Goal: Task Accomplishment & Management: Use online tool/utility

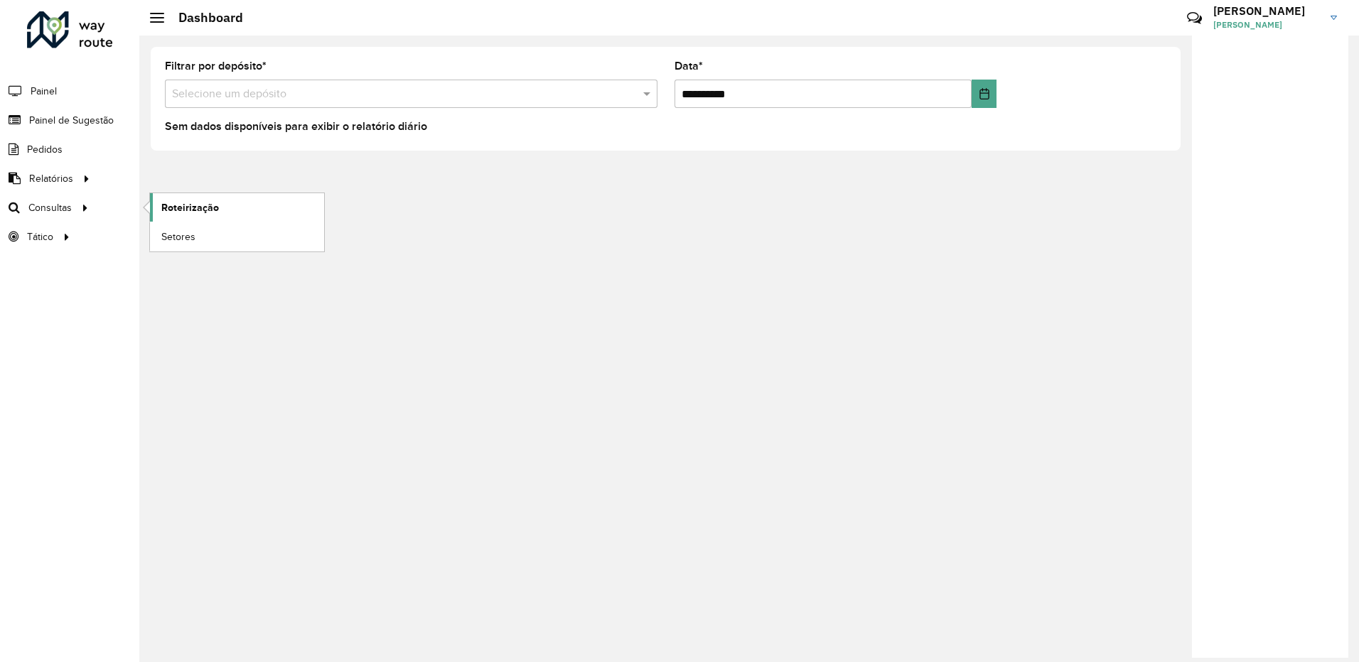
click at [222, 197] on link "Roteirização" at bounding box center [237, 207] width 174 height 28
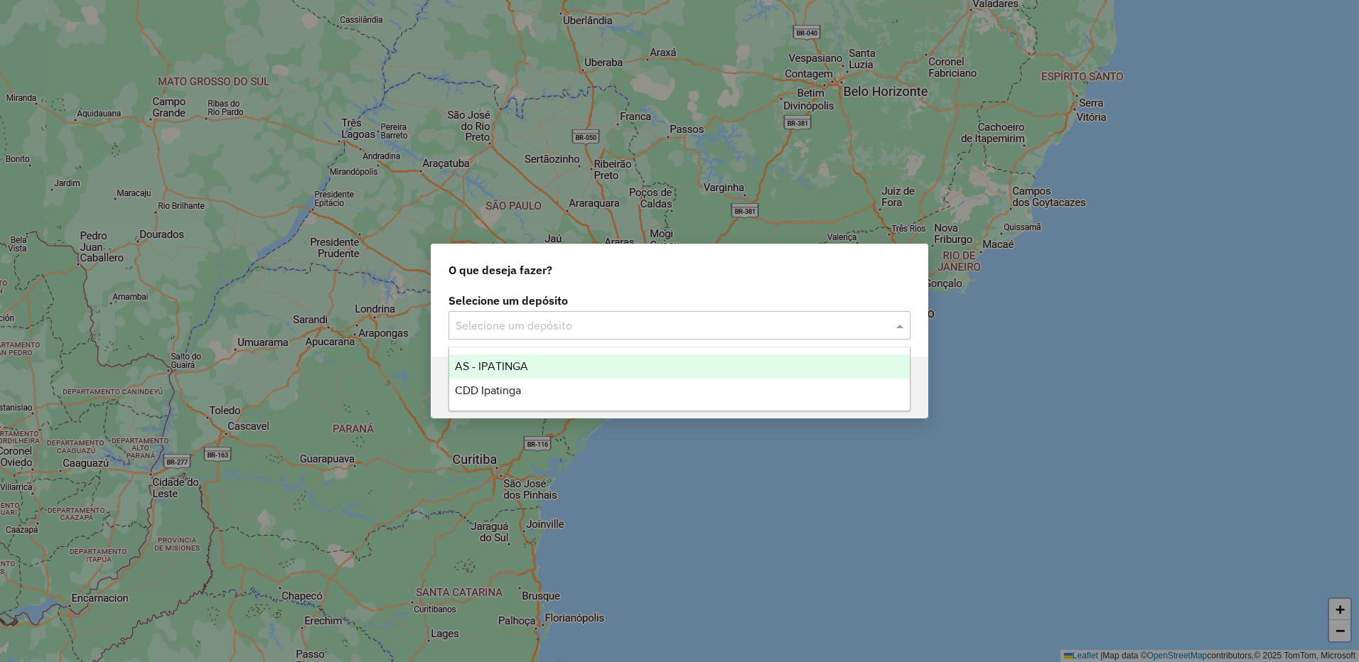
click at [635, 321] on input "text" at bounding box center [665, 326] width 419 height 17
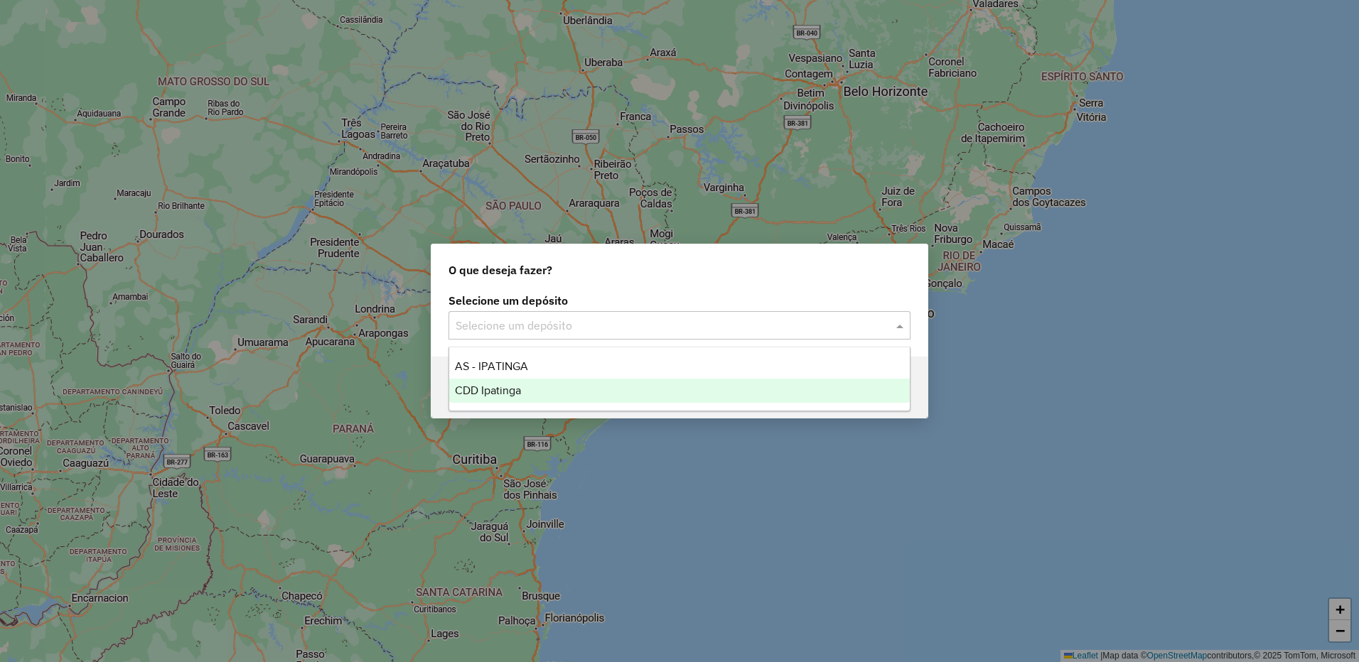
click at [548, 387] on div "CDD Ipatinga" at bounding box center [679, 391] width 461 height 24
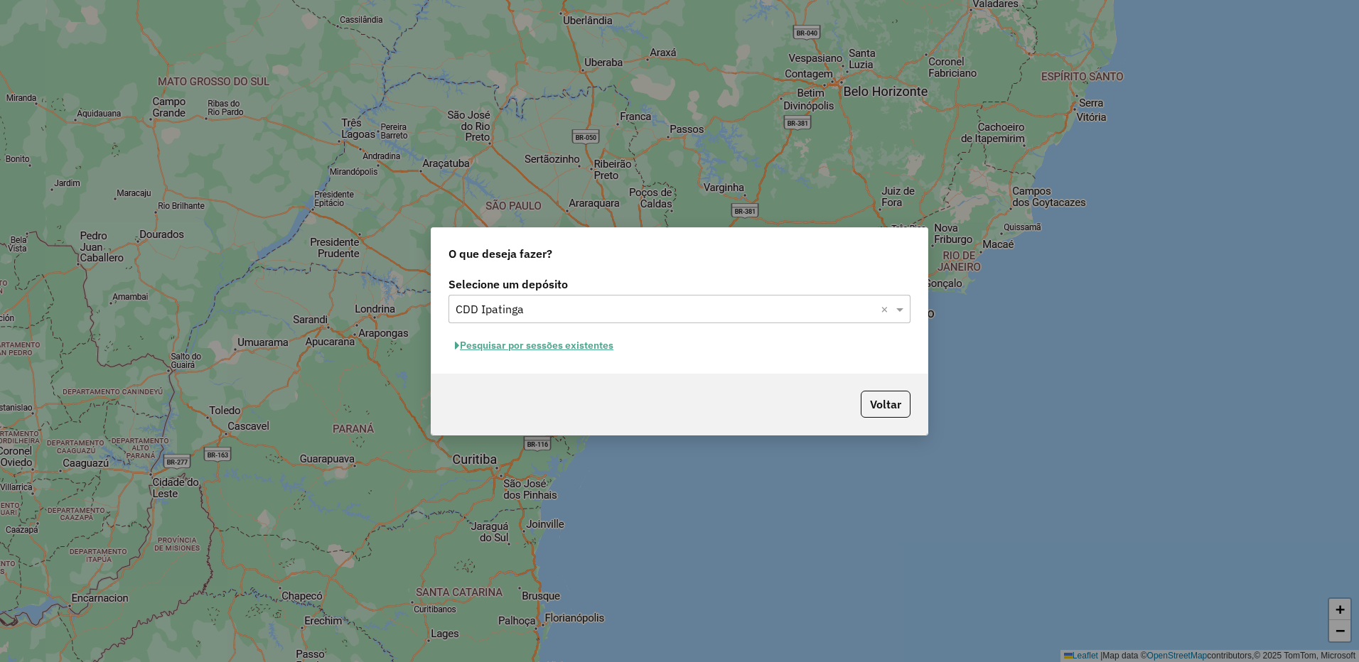
click at [589, 339] on button "Pesquisar por sessões existentes" at bounding box center [534, 346] width 171 height 22
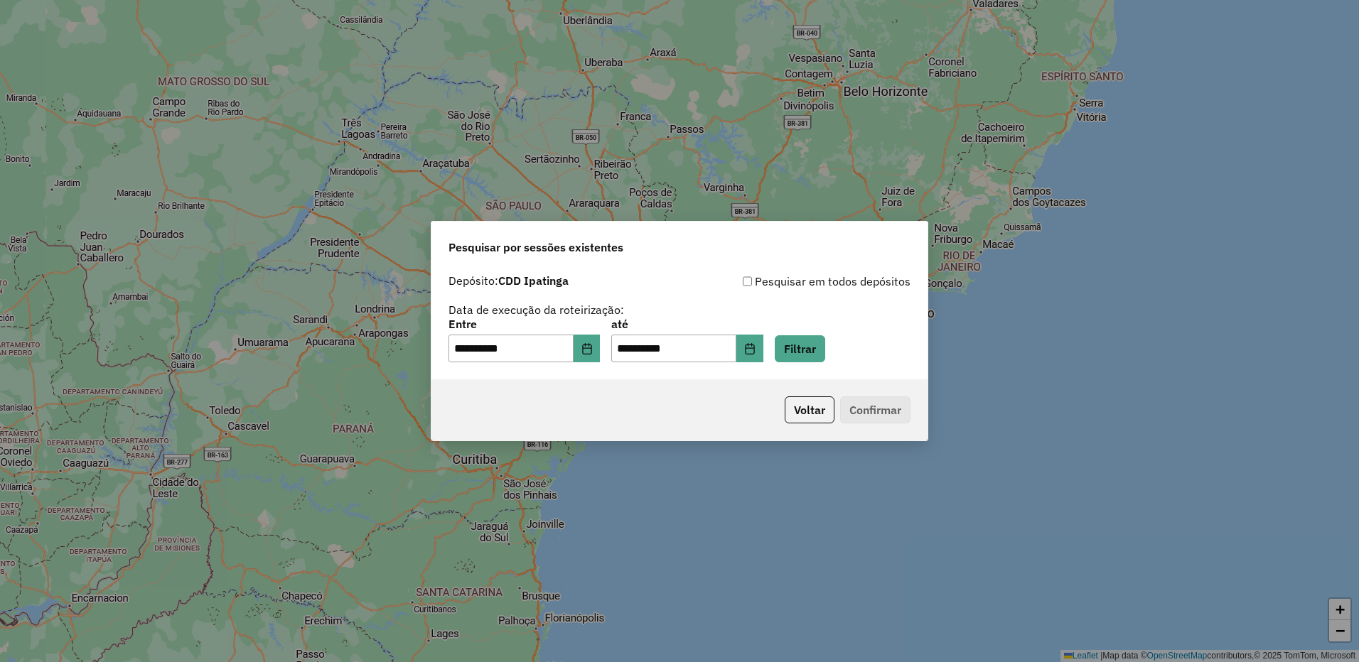
click at [847, 359] on div "**********" at bounding box center [680, 341] width 462 height 44
click at [825, 358] on button "Filtrar" at bounding box center [800, 349] width 50 height 27
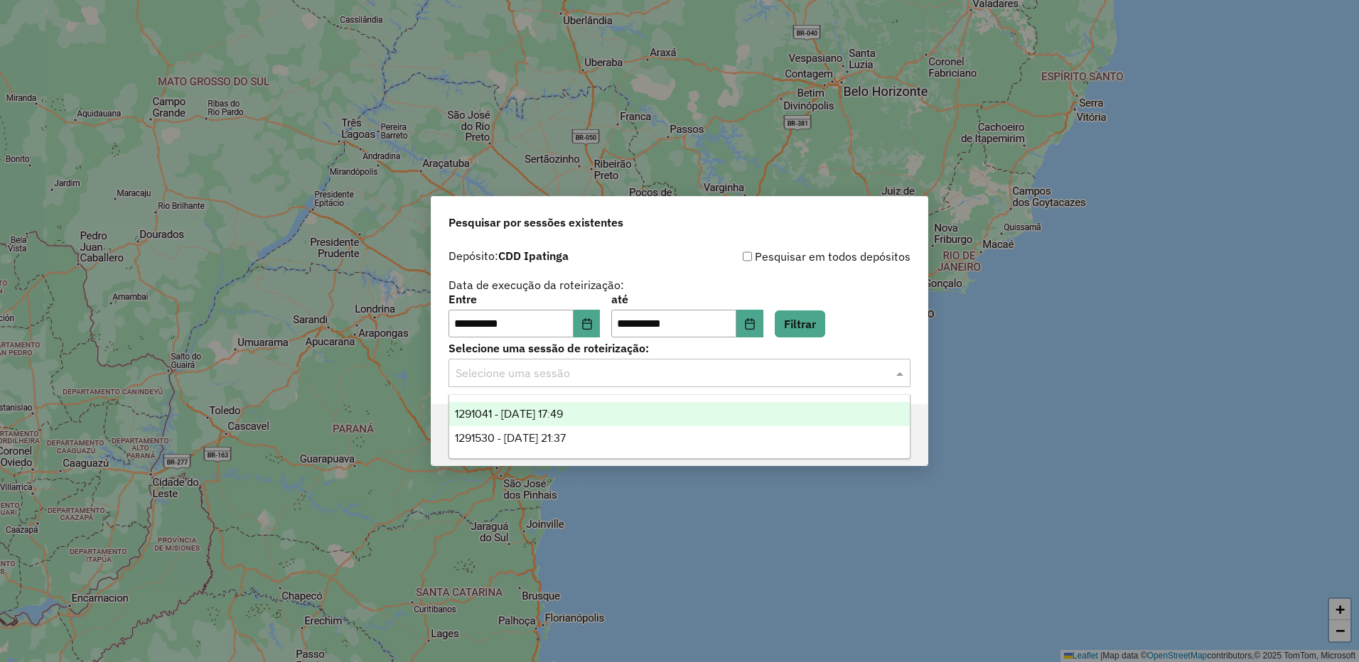
click at [847, 375] on input "text" at bounding box center [665, 373] width 419 height 17
click at [623, 412] on div "1291041 - 09/10/2025 17:49" at bounding box center [679, 414] width 461 height 24
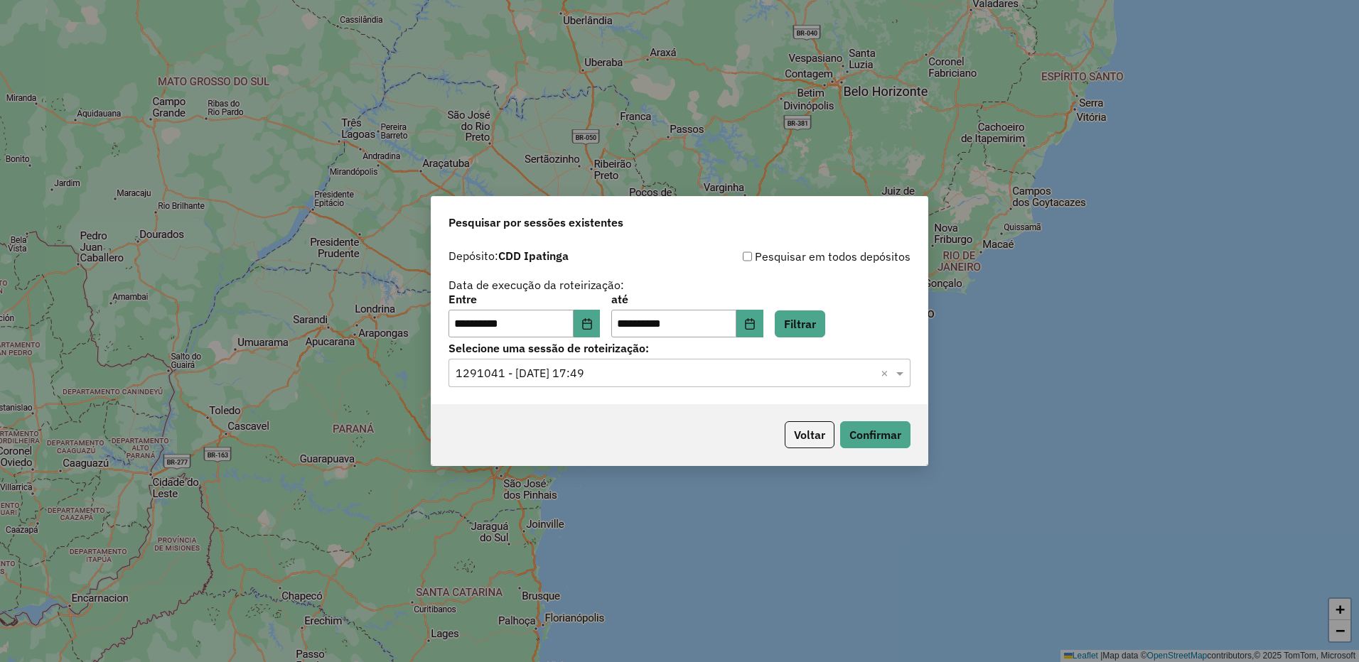
click at [913, 441] on div "Voltar Confirmar" at bounding box center [679, 434] width 496 height 61
click at [901, 443] on button "Confirmar" at bounding box center [875, 435] width 70 height 27
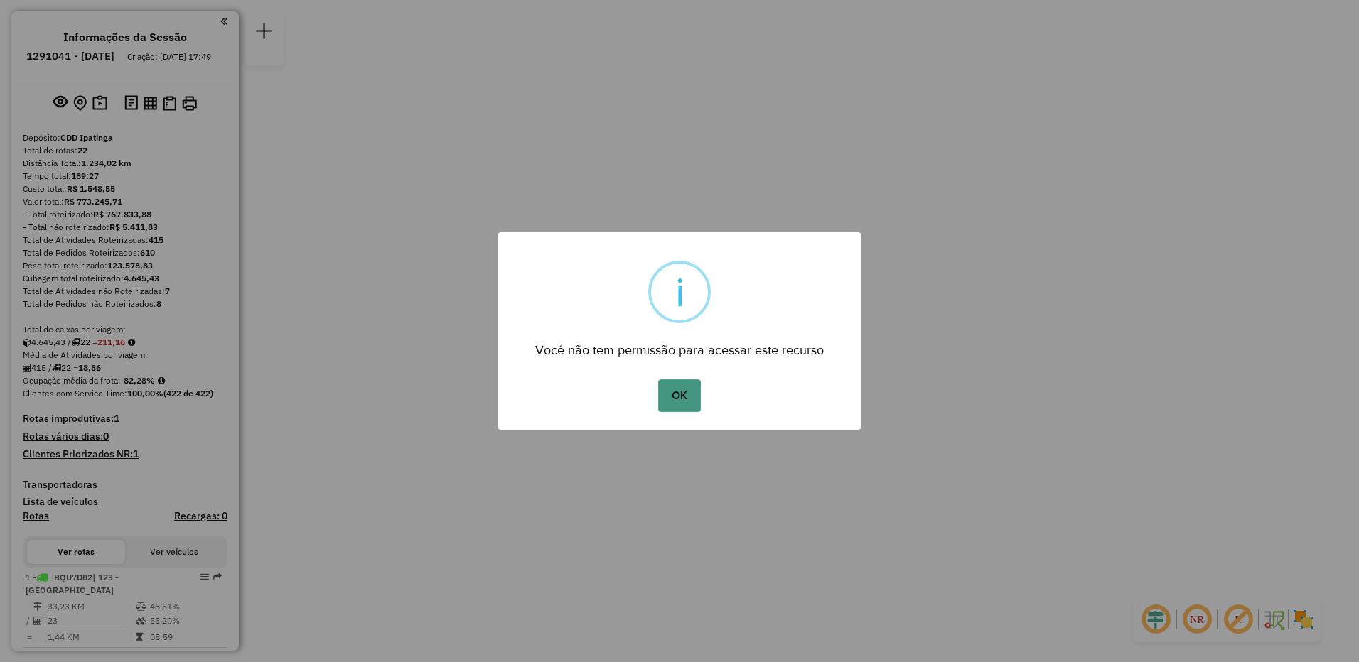
click at [672, 389] on button "OK" at bounding box center [679, 396] width 42 height 33
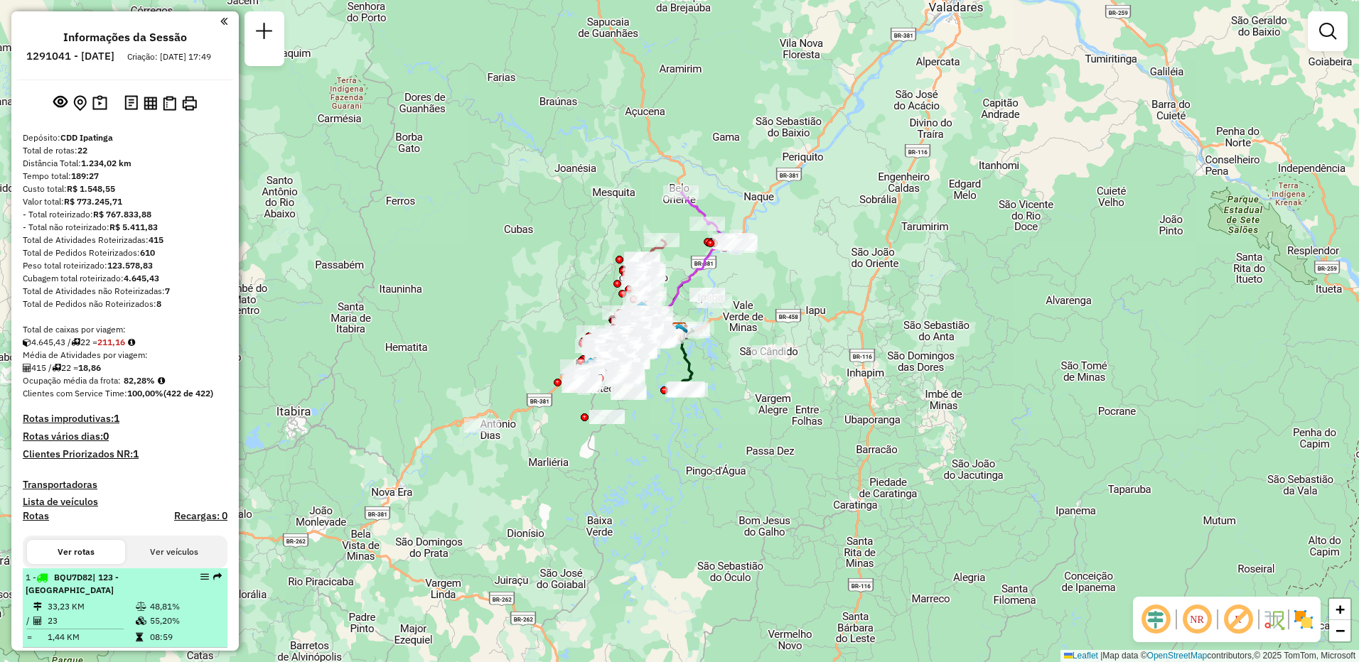
select select "**********"
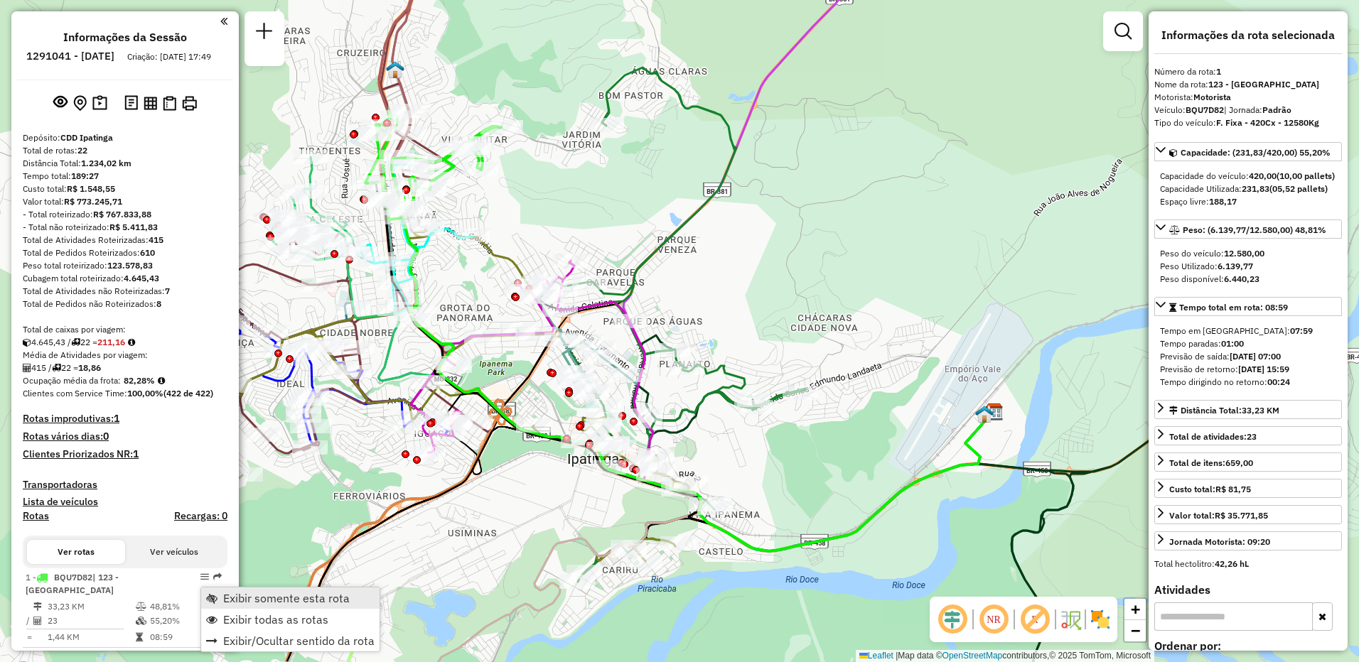
click at [226, 593] on span "Exibir somente esta rota" at bounding box center [286, 598] width 127 height 11
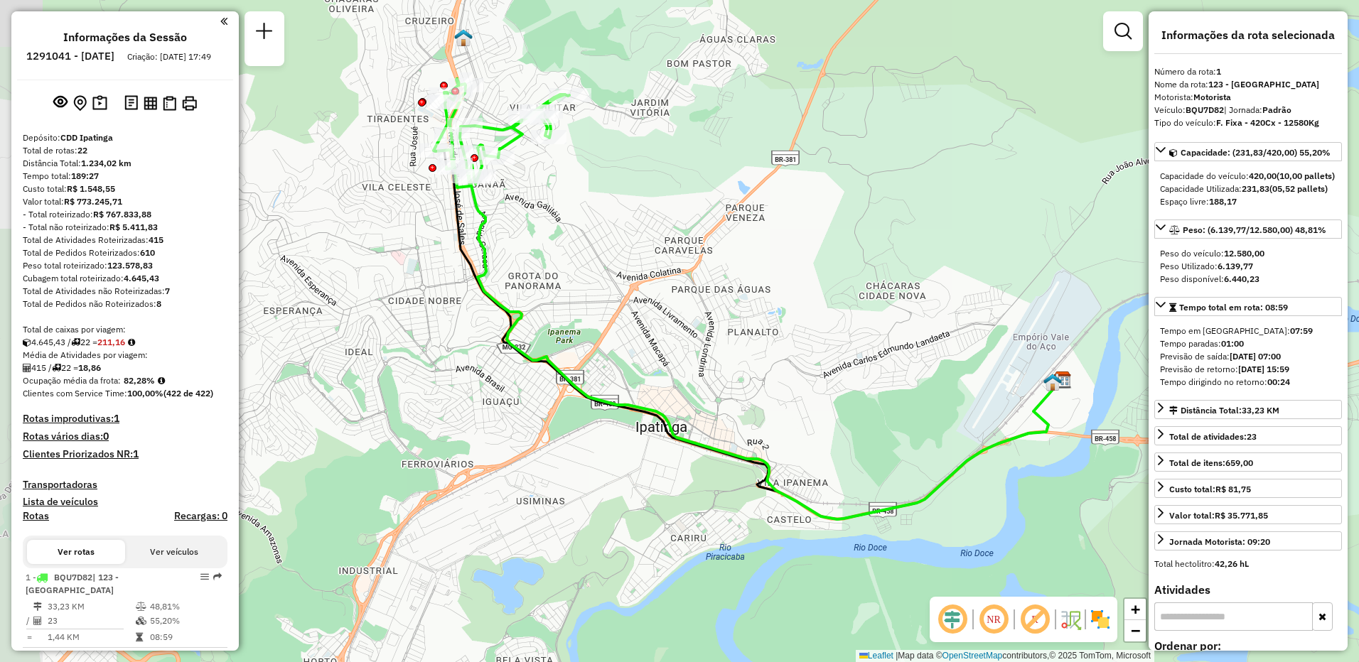
drag, startPoint x: 483, startPoint y: 434, endPoint x: 531, endPoint y: 409, distance: 53.7
click at [531, 409] on div "Janela de atendimento Grade de atendimento Capacidade Transportadoras Veículos …" at bounding box center [679, 331] width 1359 height 662
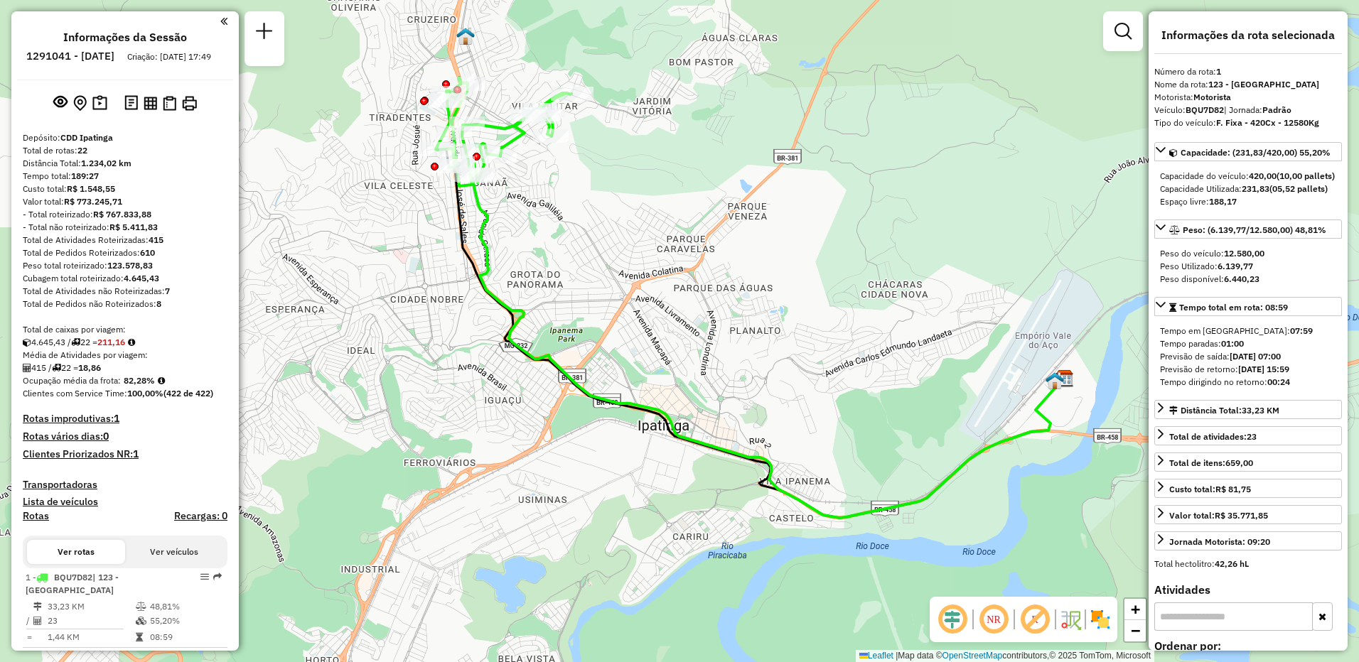
scroll to position [213, 0]
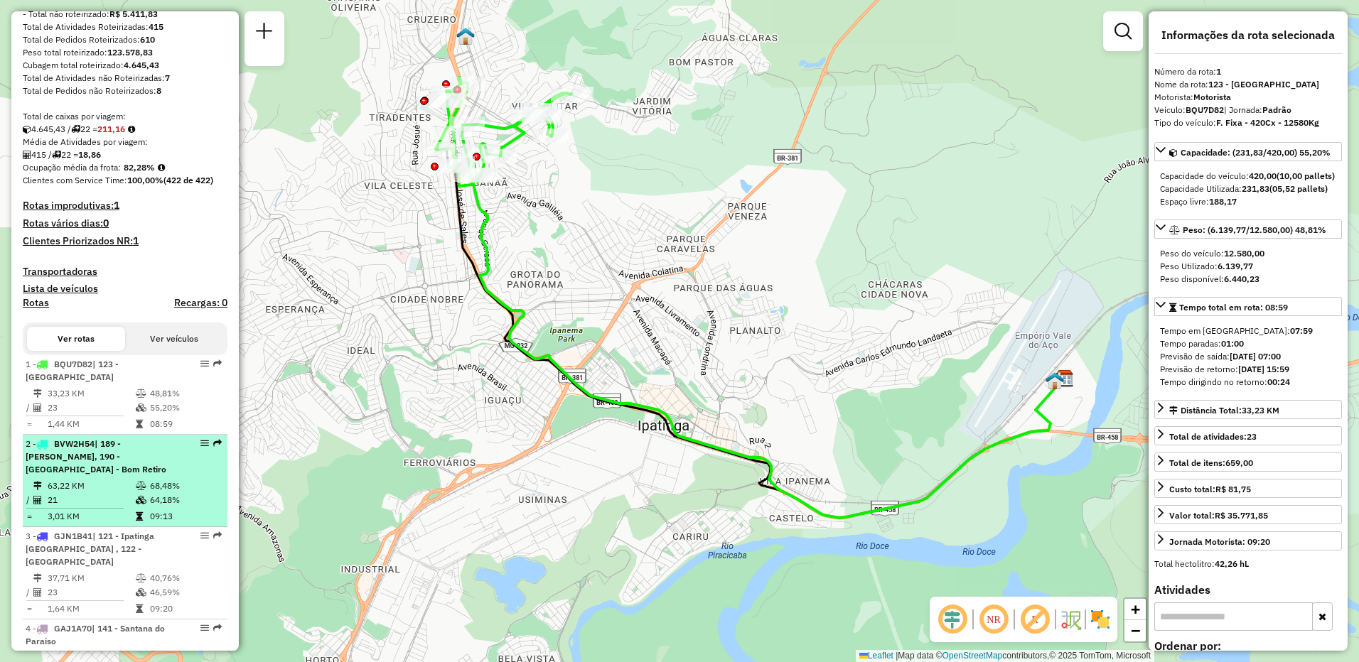
click at [173, 478] on li "2 - BVW2H54 | 189 - [PERSON_NAME], 190 - [GEOGRAPHIC_DATA] - [GEOGRAPHIC_DATA] …" at bounding box center [125, 481] width 205 height 92
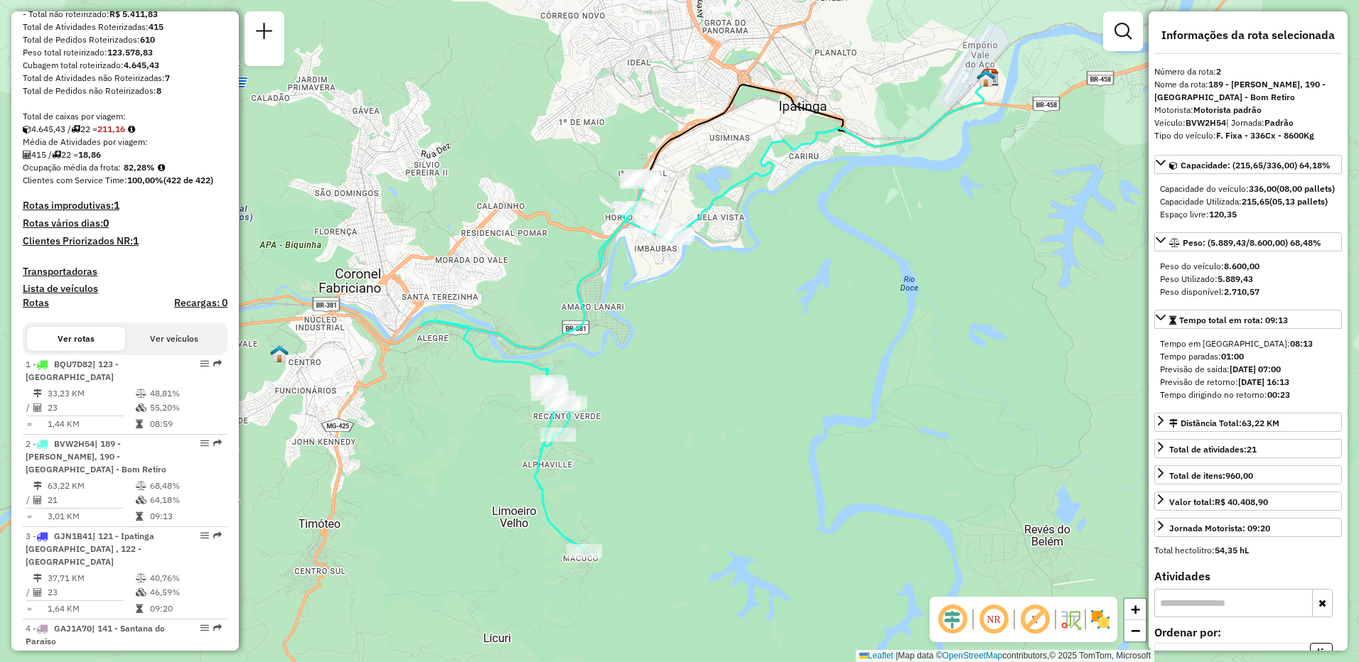
drag, startPoint x: 591, startPoint y: 404, endPoint x: 617, endPoint y: 387, distance: 31.3
click at [617, 387] on div "Janela de atendimento Grade de atendimento Capacidade Transportadoras Veículos …" at bounding box center [679, 331] width 1359 height 662
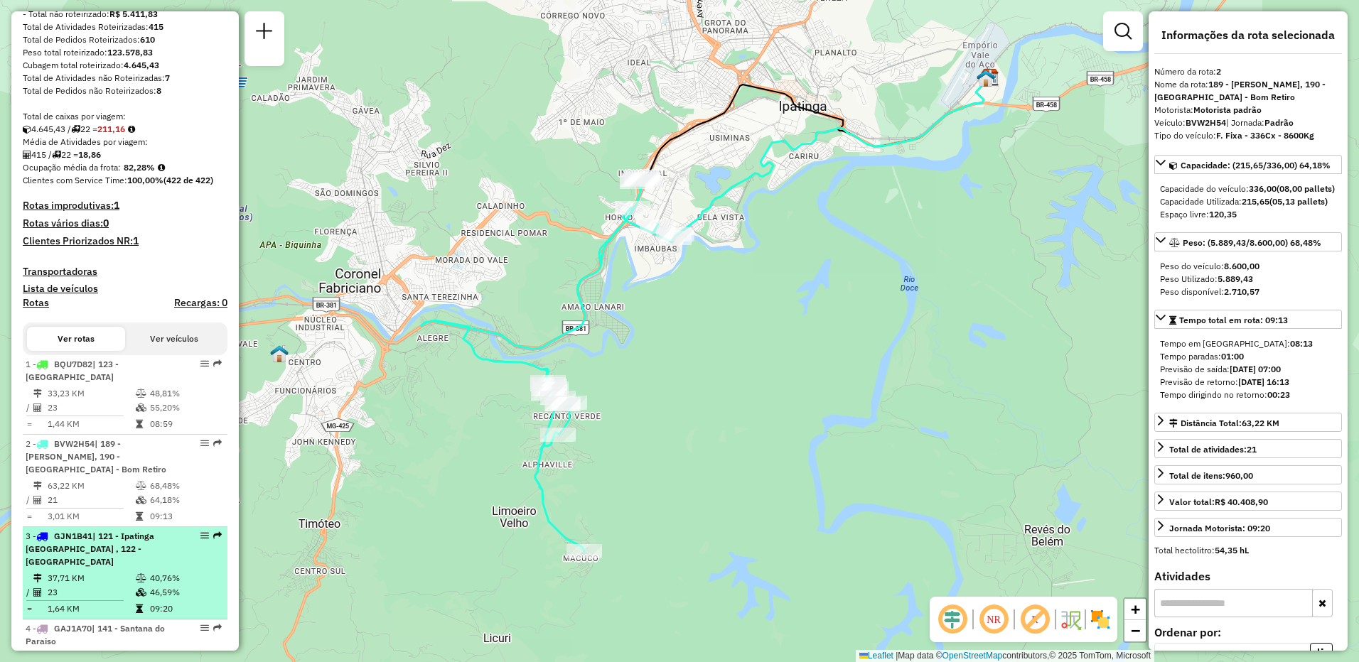
click at [90, 571] on td "37,71 KM" at bounding box center [91, 578] width 88 height 14
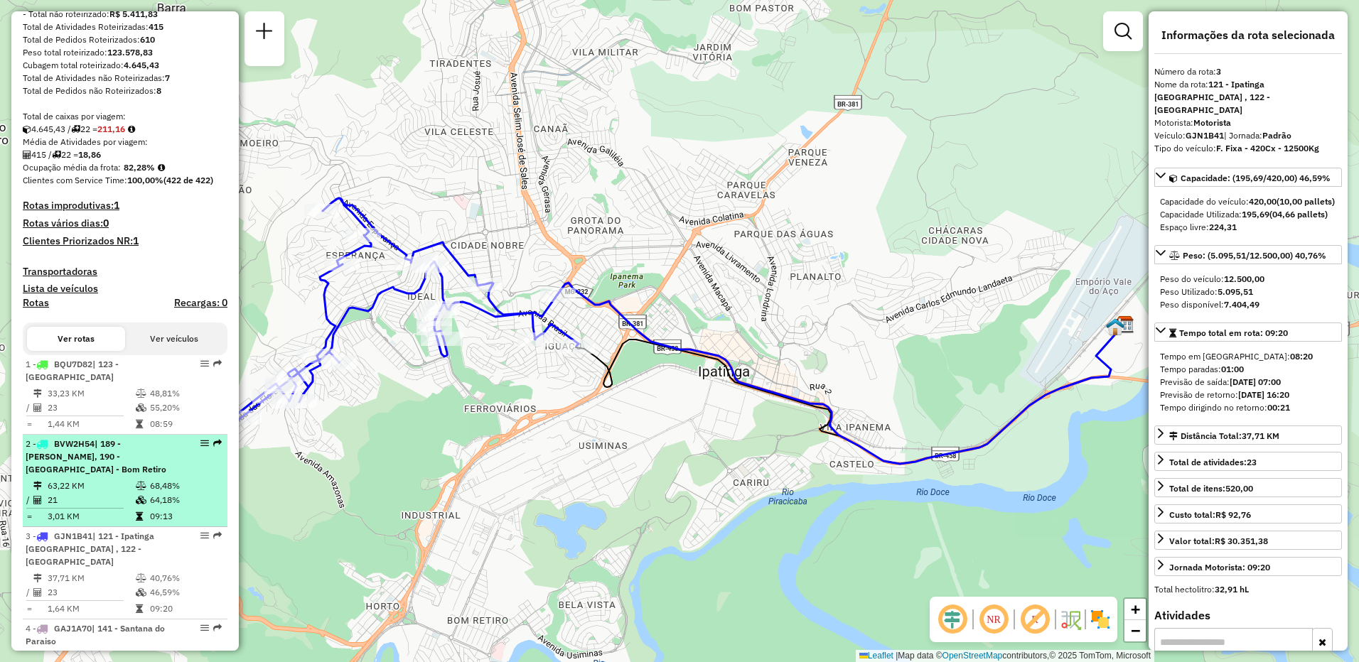
click at [122, 502] on td "21" at bounding box center [91, 500] width 88 height 14
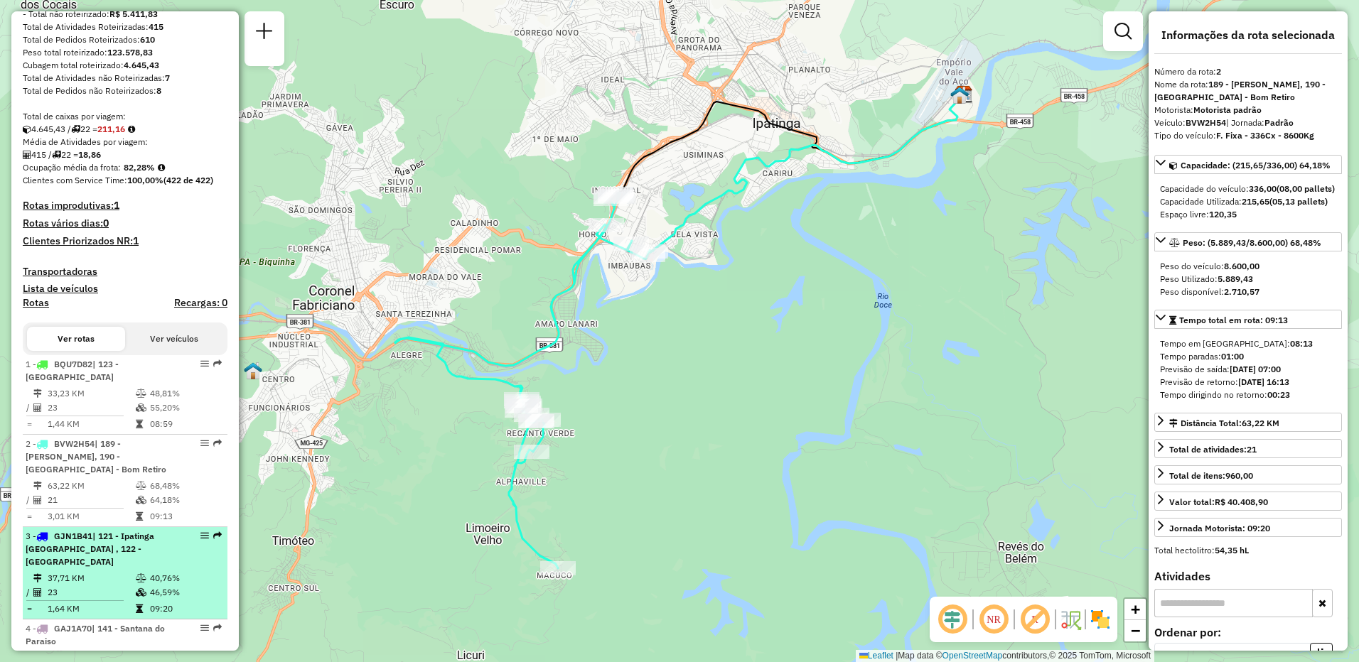
click at [88, 564] on div "3 - GJN1B41 | 121 - Ipatinga [GEOGRAPHIC_DATA] , 122 - [GEOGRAPHIC_DATA]" at bounding box center [101, 549] width 151 height 38
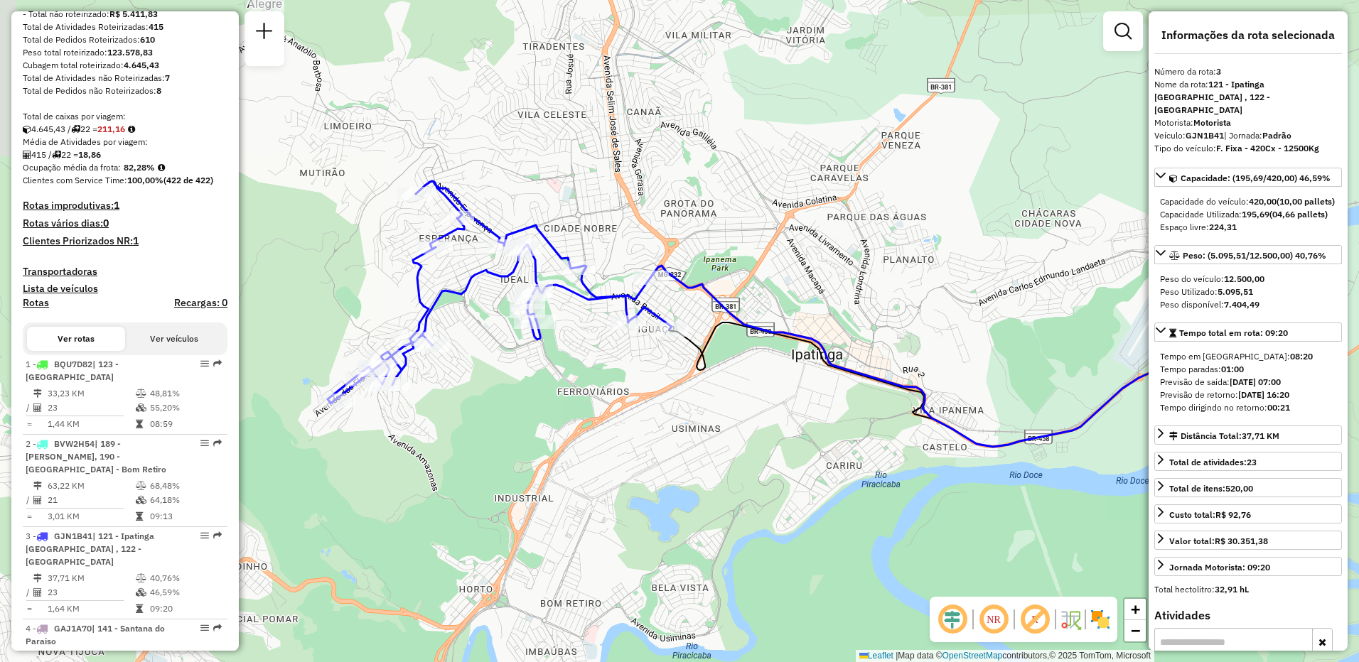
drag, startPoint x: 459, startPoint y: 499, endPoint x: 552, endPoint y: 482, distance: 94.7
click at [552, 482] on div "Janela de atendimento Grade de atendimento Capacidade Transportadoras Veículos …" at bounding box center [679, 331] width 1359 height 662
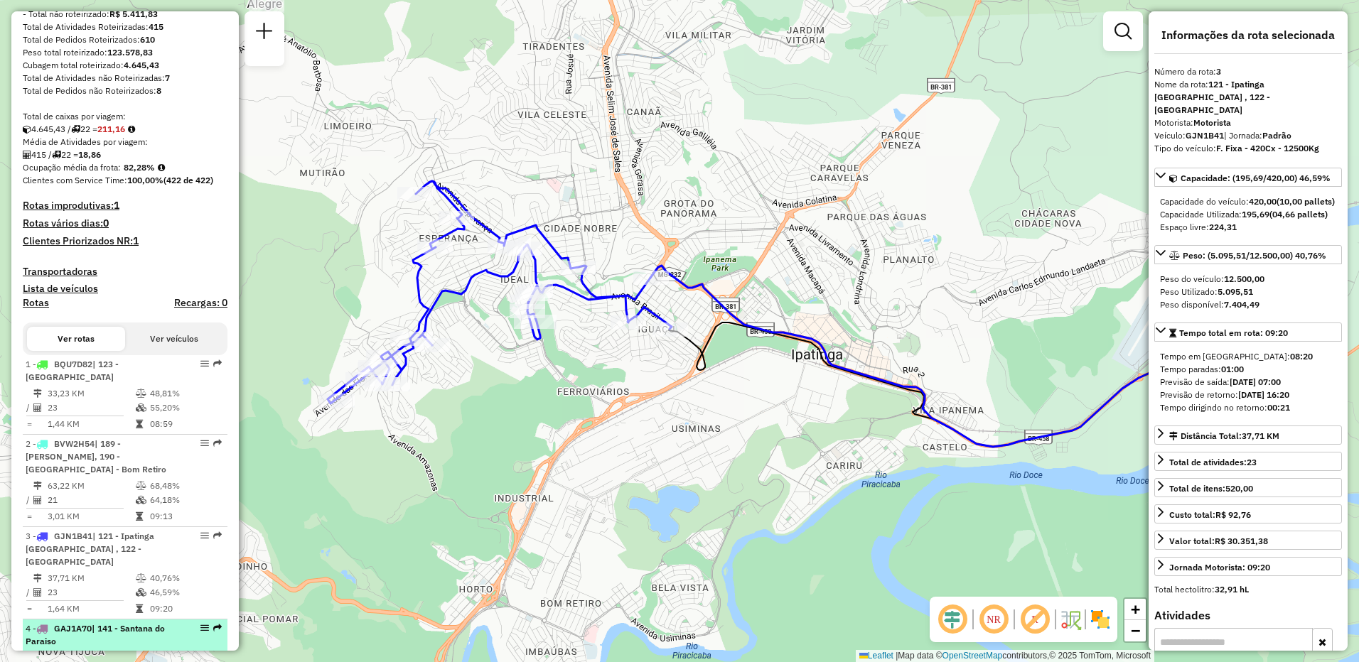
click at [141, 634] on div "4 - GAJ1A70 | 141 - Santana do Paraiso" at bounding box center [101, 636] width 151 height 26
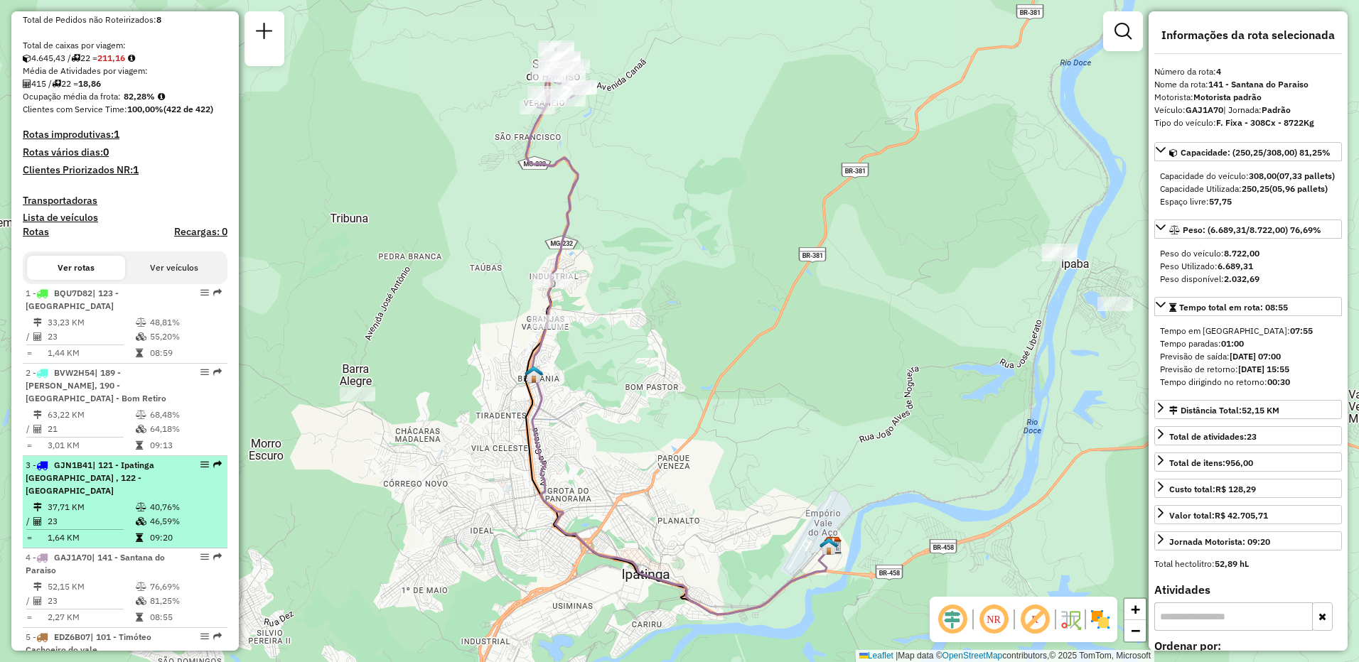
scroll to position [426, 0]
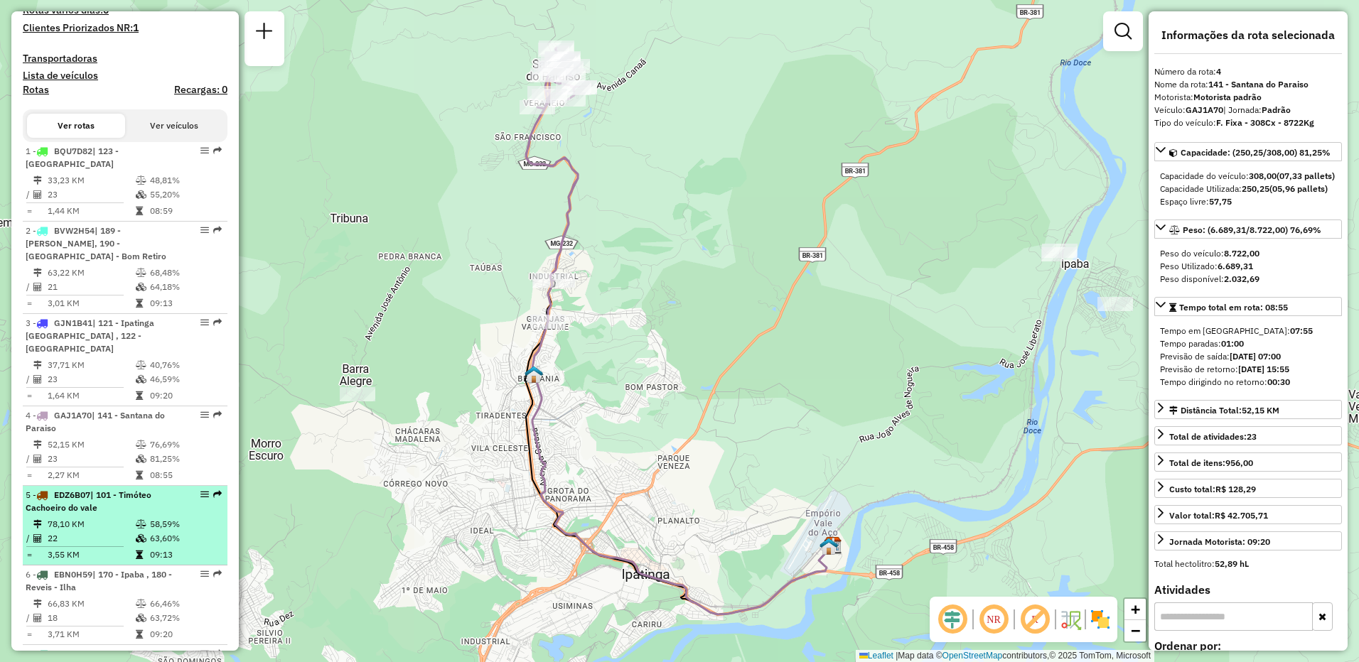
click at [139, 532] on td at bounding box center [142, 539] width 14 height 14
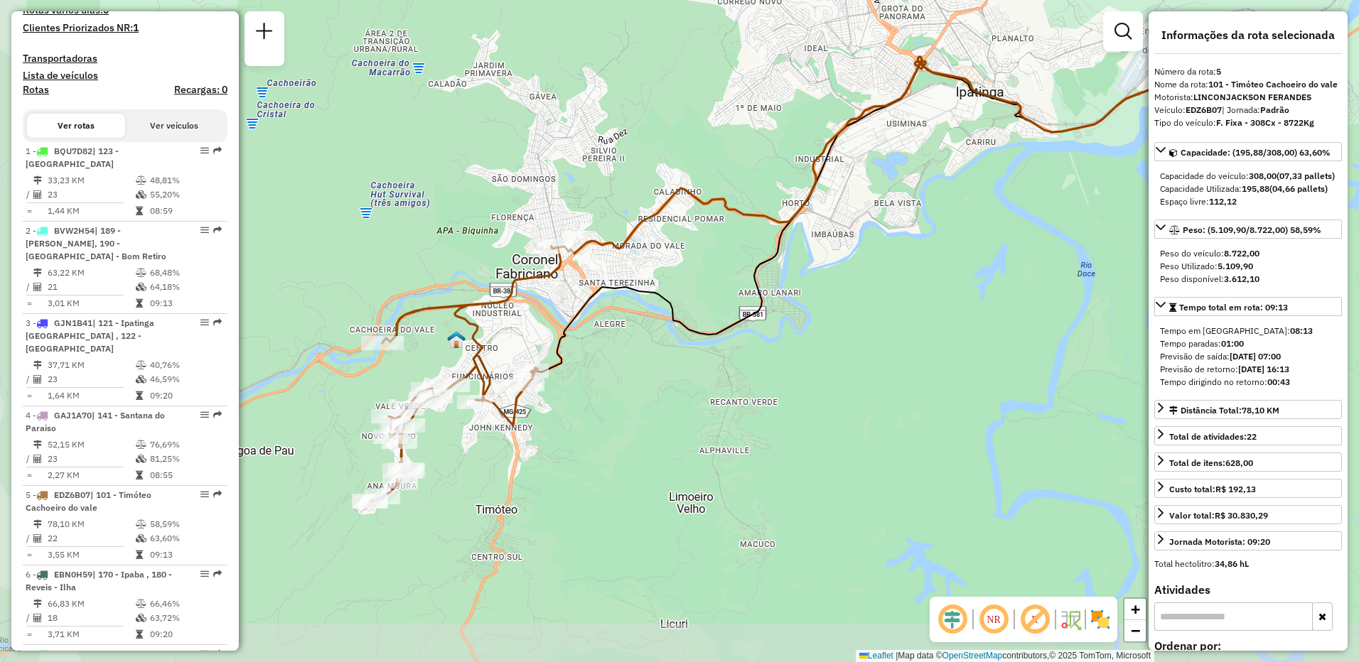
drag, startPoint x: 510, startPoint y: 421, endPoint x: 561, endPoint y: 311, distance: 120.5
click at [557, 390] on div "Janela de atendimento Grade de atendimento Capacidade Transportadoras Veículos …" at bounding box center [679, 331] width 1359 height 662
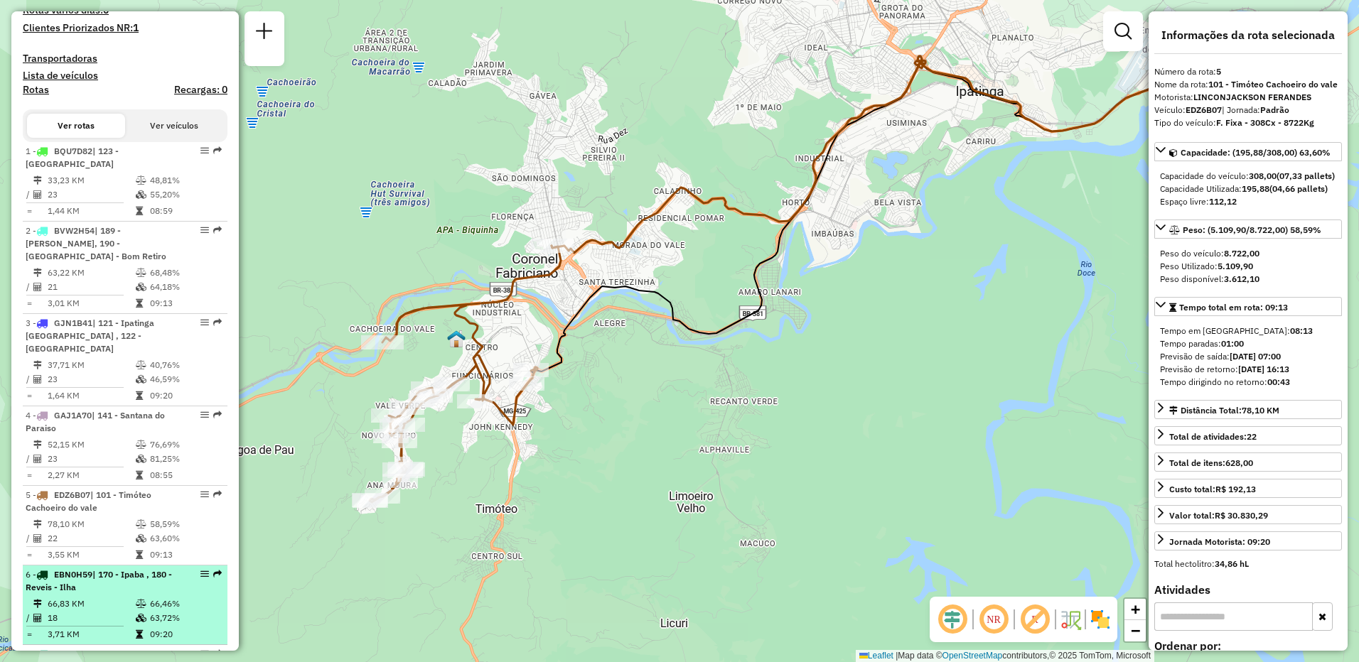
click at [114, 605] on td "66,83 KM" at bounding box center [91, 604] width 88 height 14
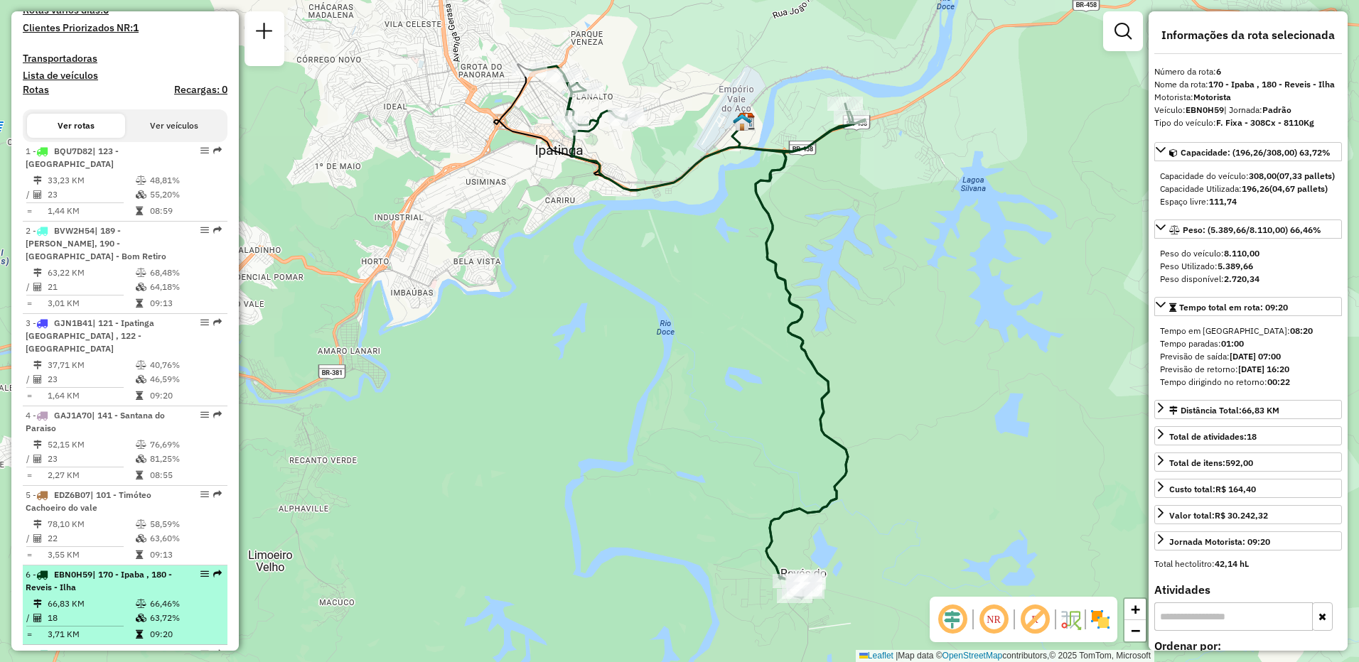
scroll to position [498, 0]
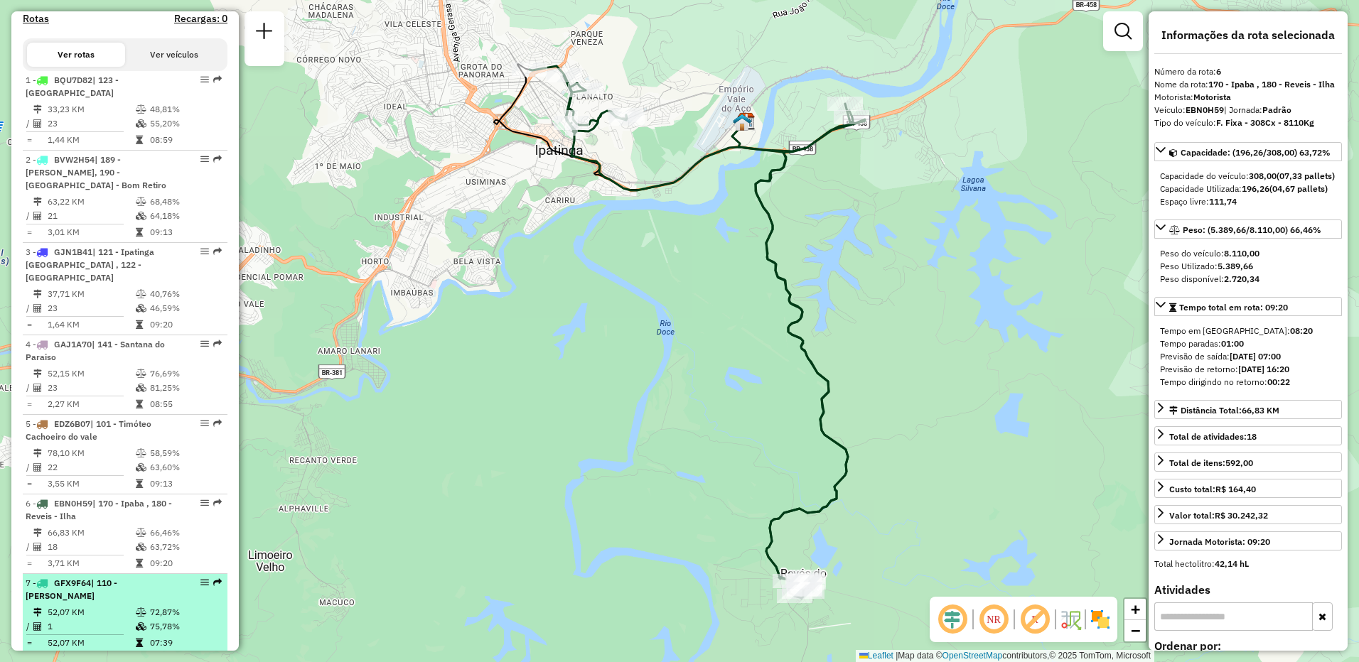
click at [136, 608] on icon at bounding box center [141, 612] width 11 height 9
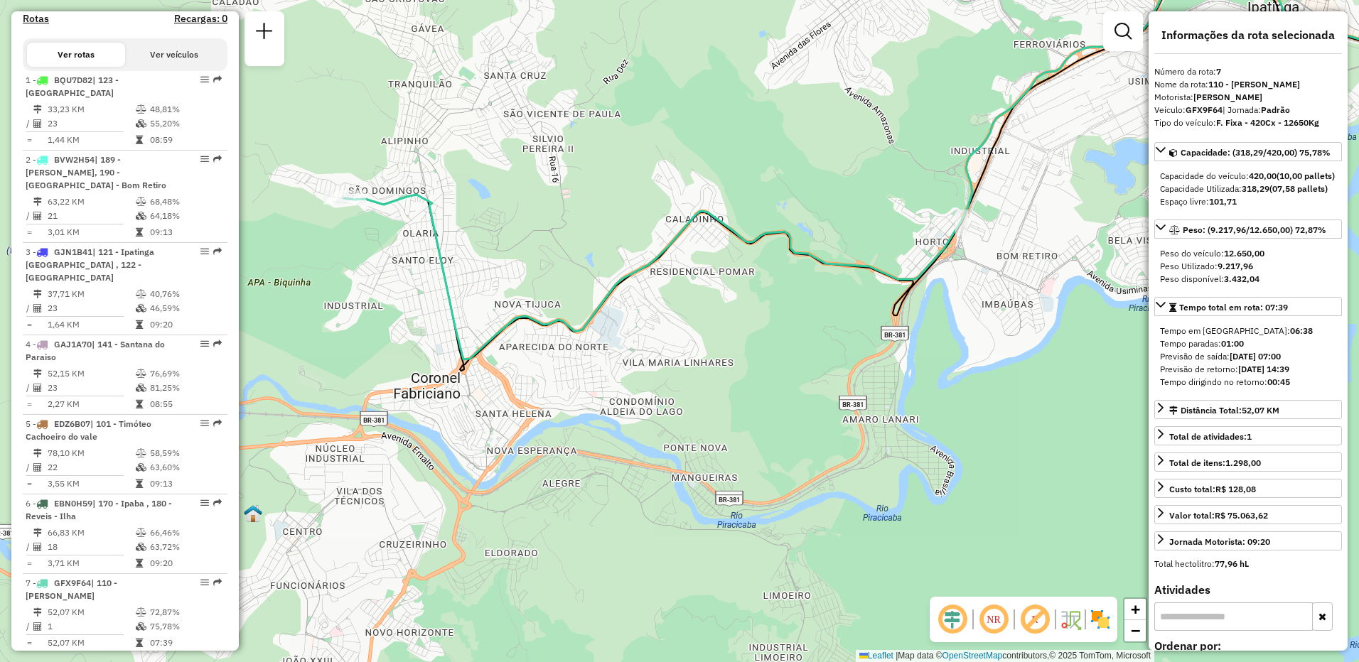
drag, startPoint x: 413, startPoint y: 475, endPoint x: 683, endPoint y: 308, distance: 317.2
click at [717, 308] on div "Janela de atendimento Grade de atendimento Capacidade Transportadoras Veículos …" at bounding box center [679, 331] width 1359 height 662
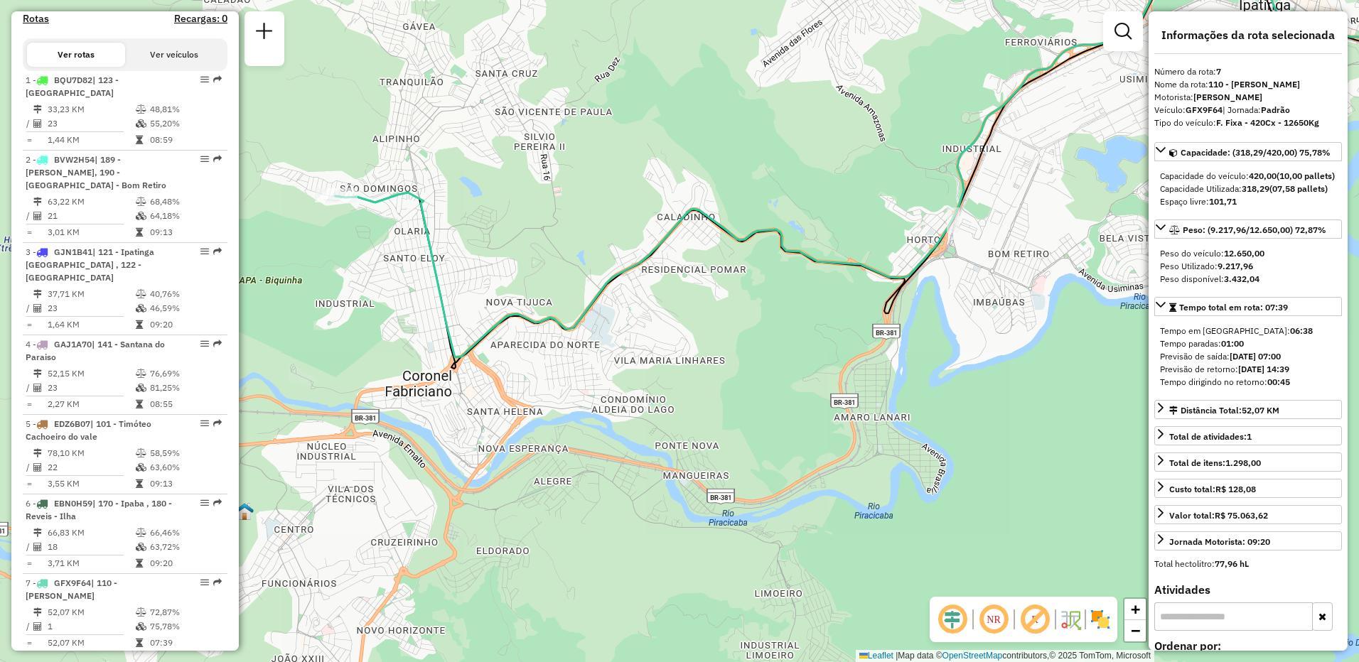
scroll to position [711, 0]
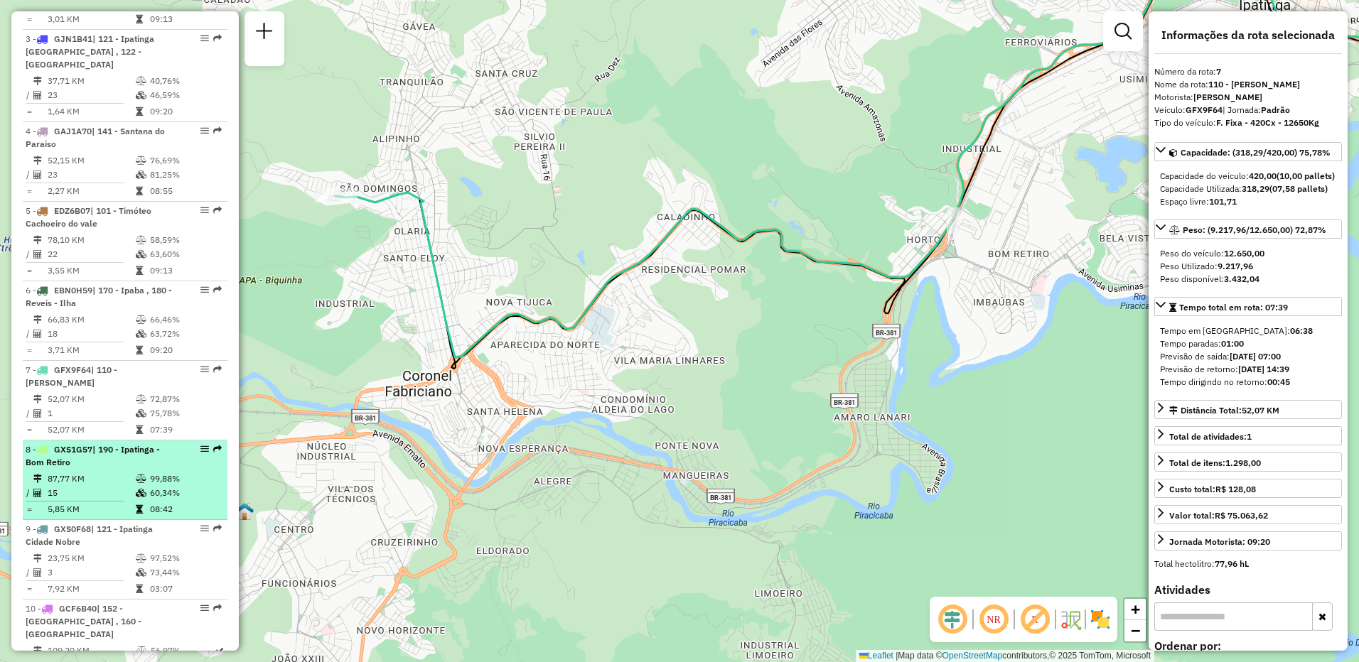
click at [116, 466] on div "8 - GXS1G57 | 190 - Ipatinga - Bom Retiro" at bounding box center [101, 457] width 151 height 26
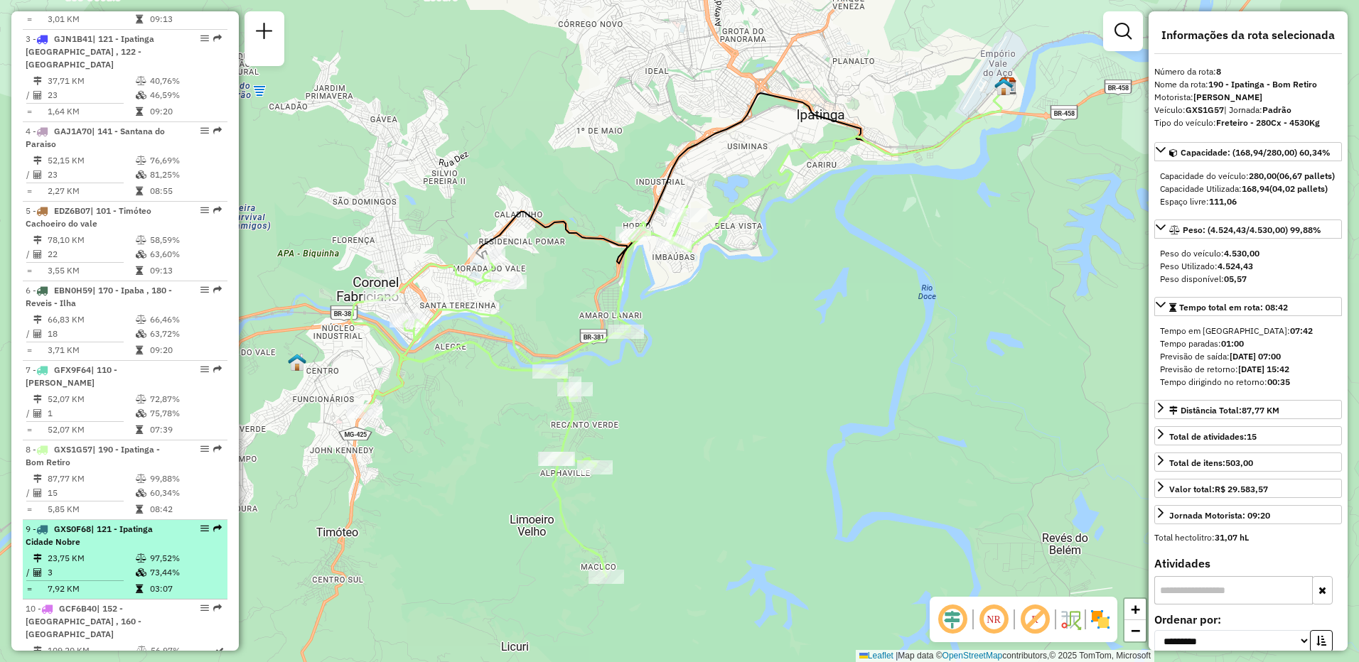
click at [113, 556] on td "23,75 KM" at bounding box center [91, 559] width 88 height 14
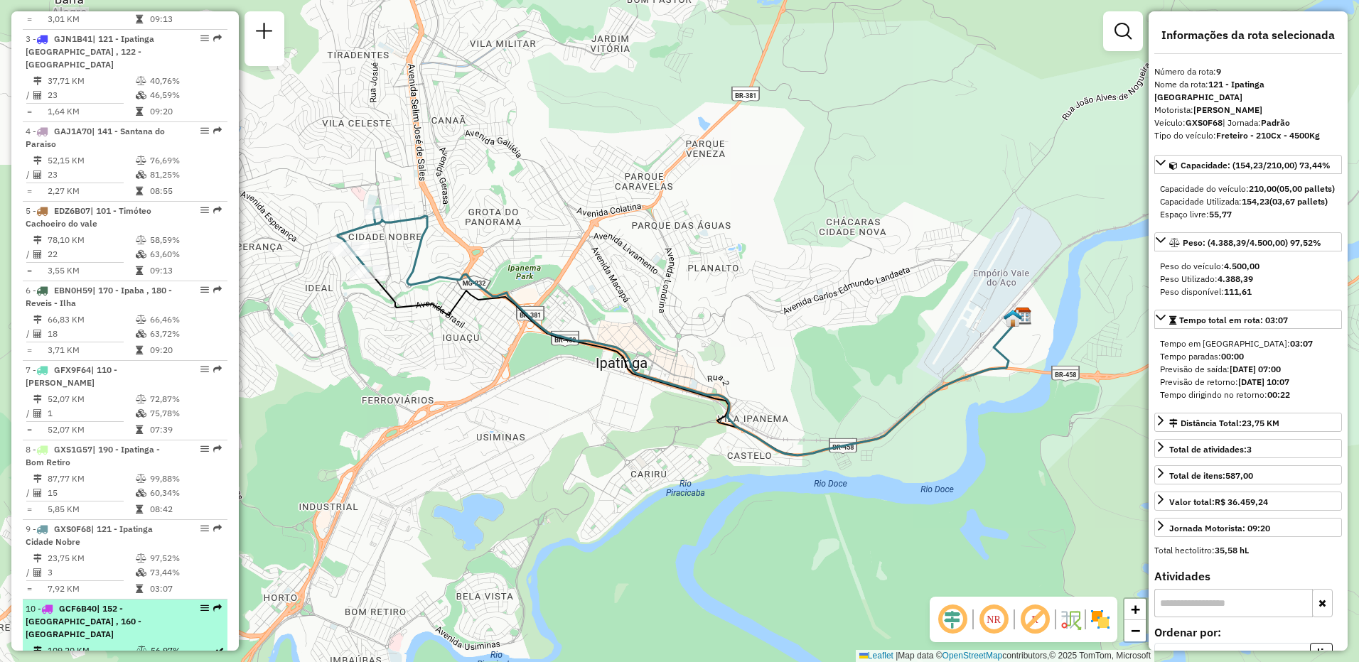
click at [109, 623] on span "| 152 - [GEOGRAPHIC_DATA] , 160 - [GEOGRAPHIC_DATA]" at bounding box center [84, 621] width 116 height 36
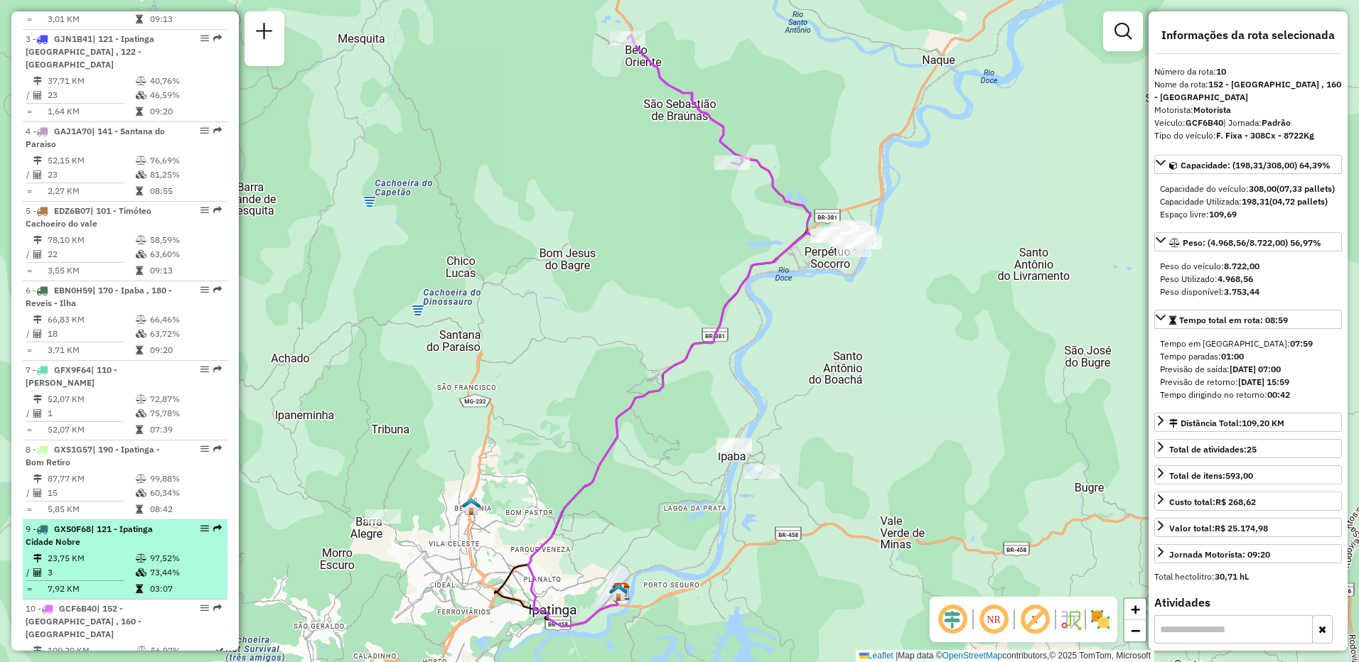
scroll to position [782, 0]
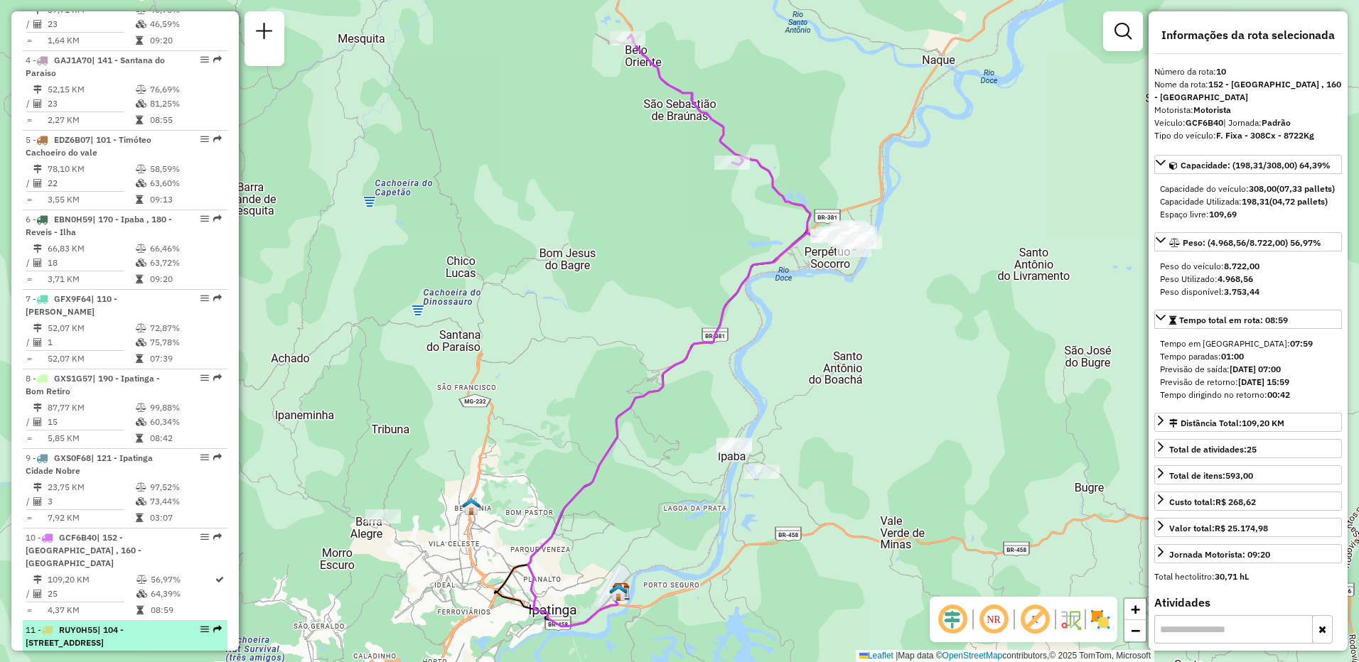
click at [124, 630] on span "| 104 - [STREET_ADDRESS]" at bounding box center [75, 636] width 98 height 23
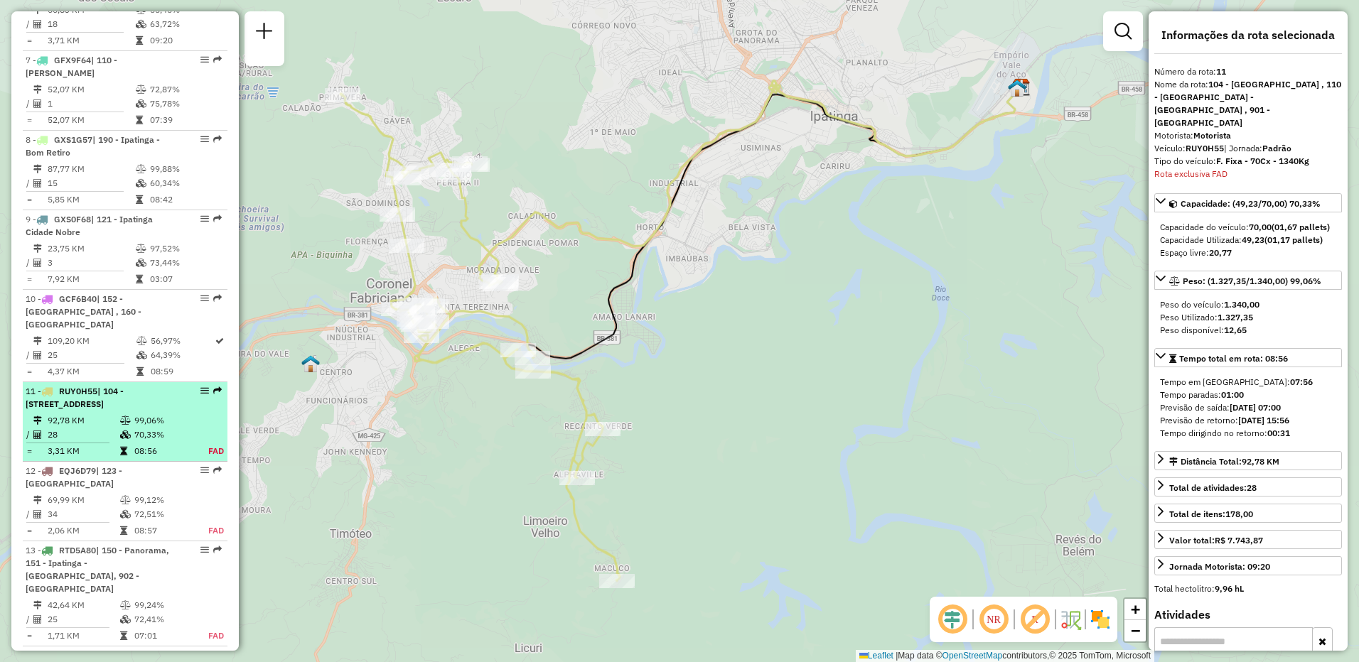
scroll to position [1379, 0]
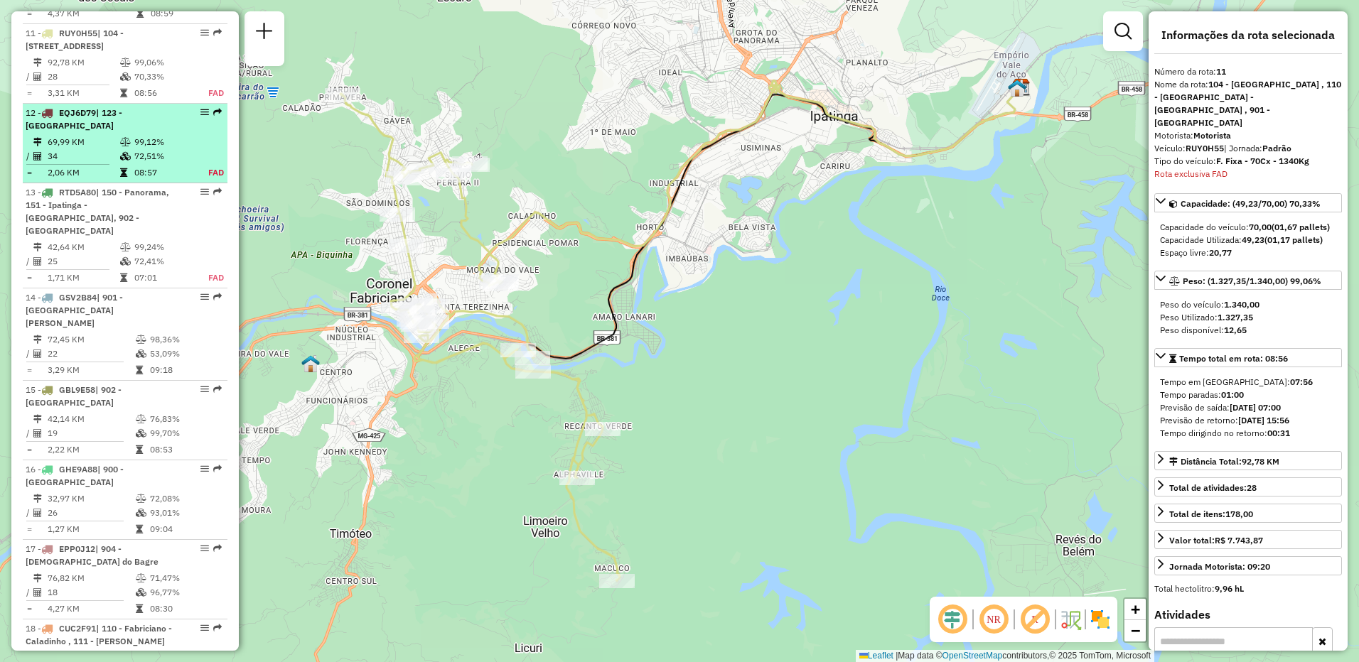
click at [129, 163] on td at bounding box center [126, 156] width 14 height 14
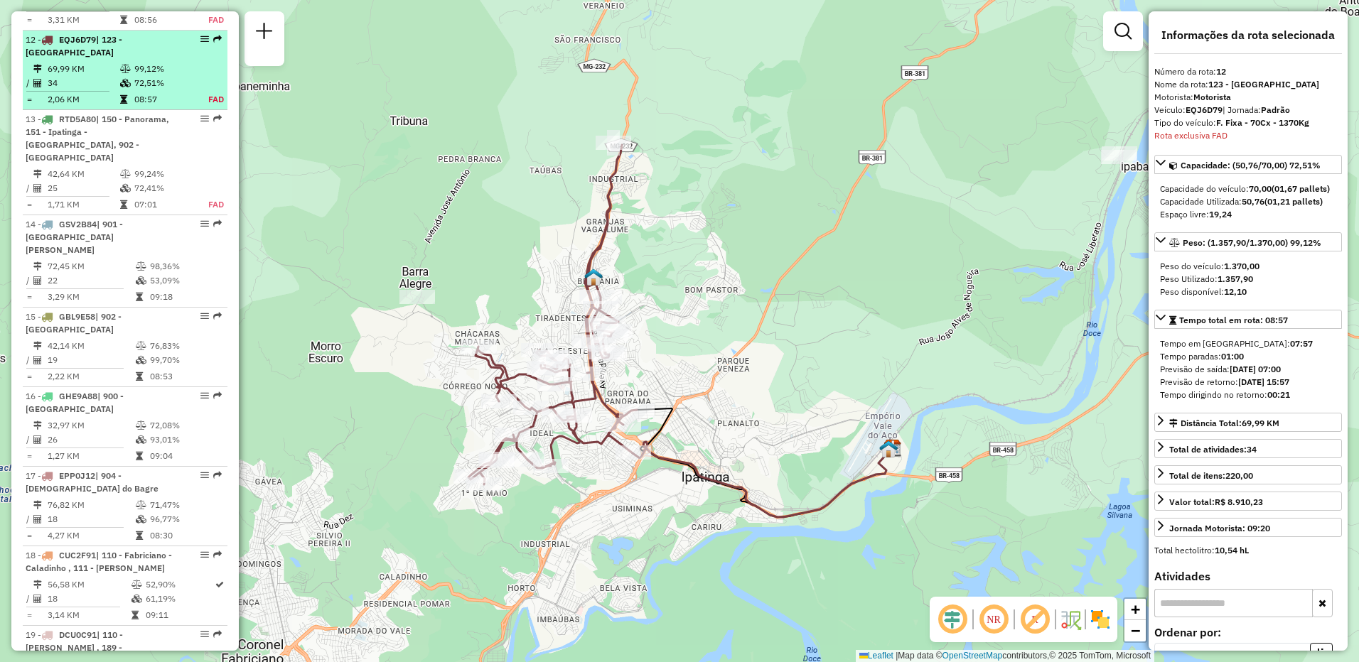
scroll to position [1484, 0]
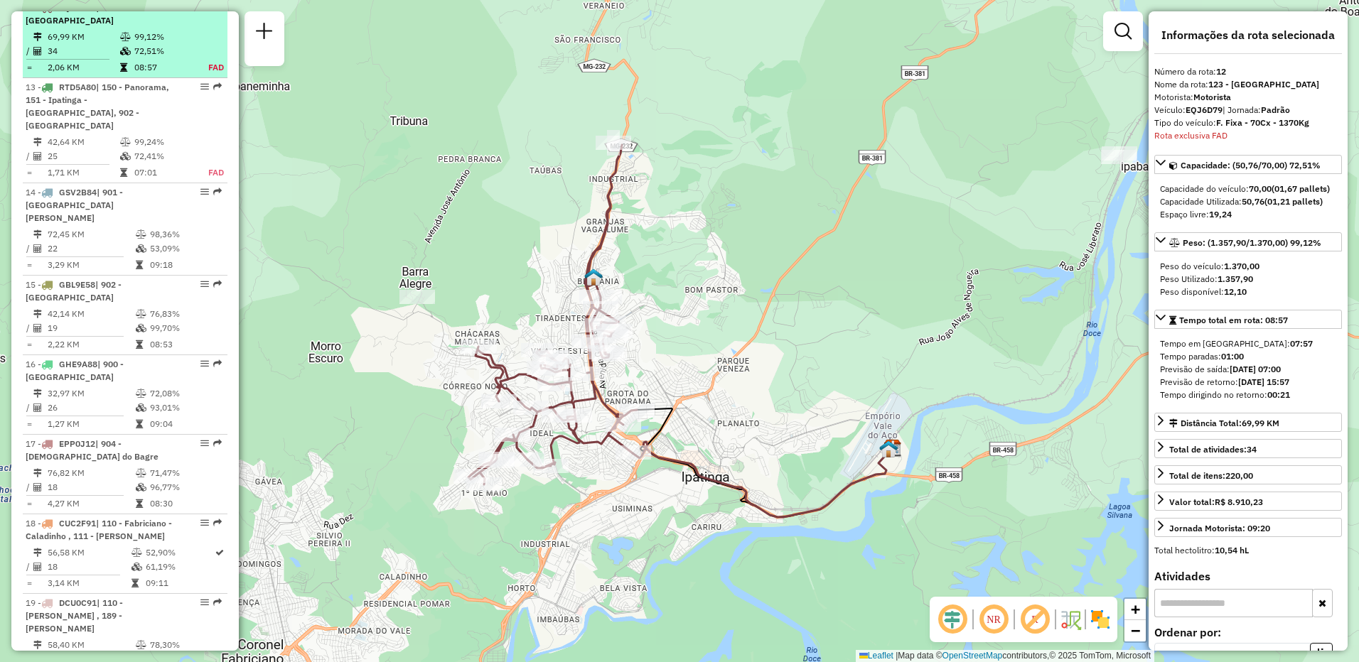
click at [119, 58] on td at bounding box center [126, 51] width 14 height 14
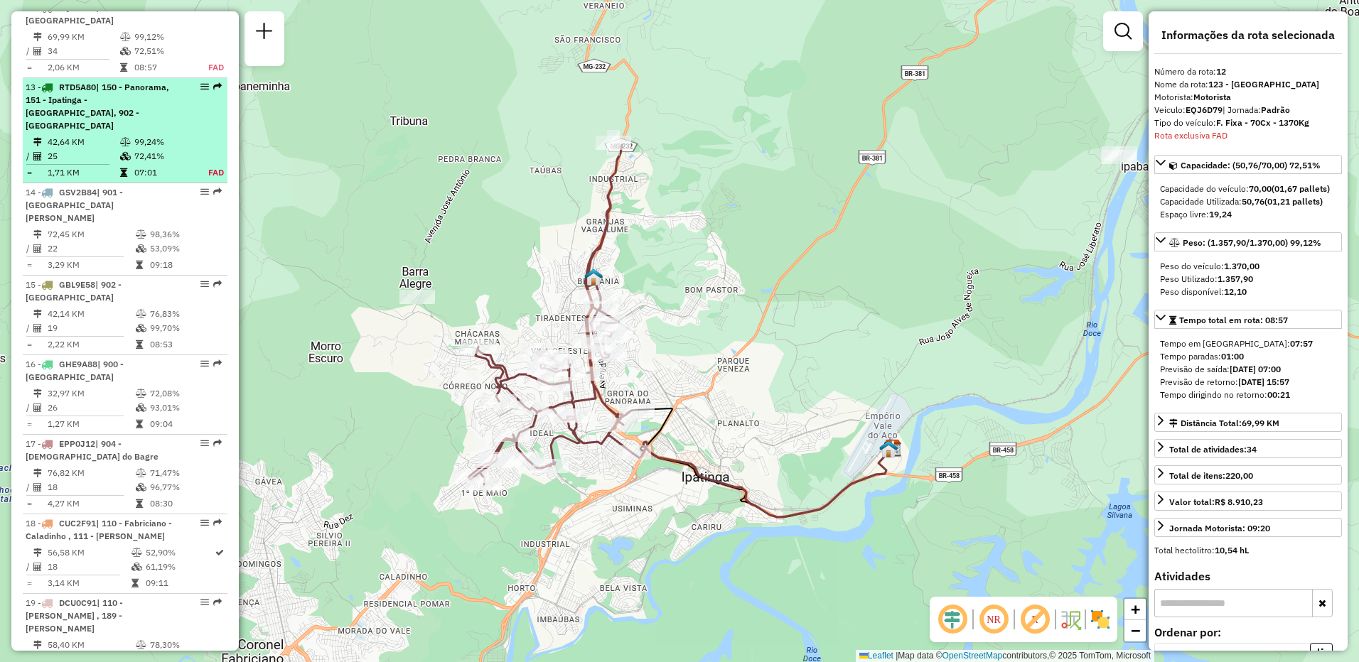
click at [92, 122] on div "13 - RTD5A80 | 150 - Panorama, 151 - [GEOGRAPHIC_DATA] - [GEOGRAPHIC_DATA], 902…" at bounding box center [101, 106] width 151 height 51
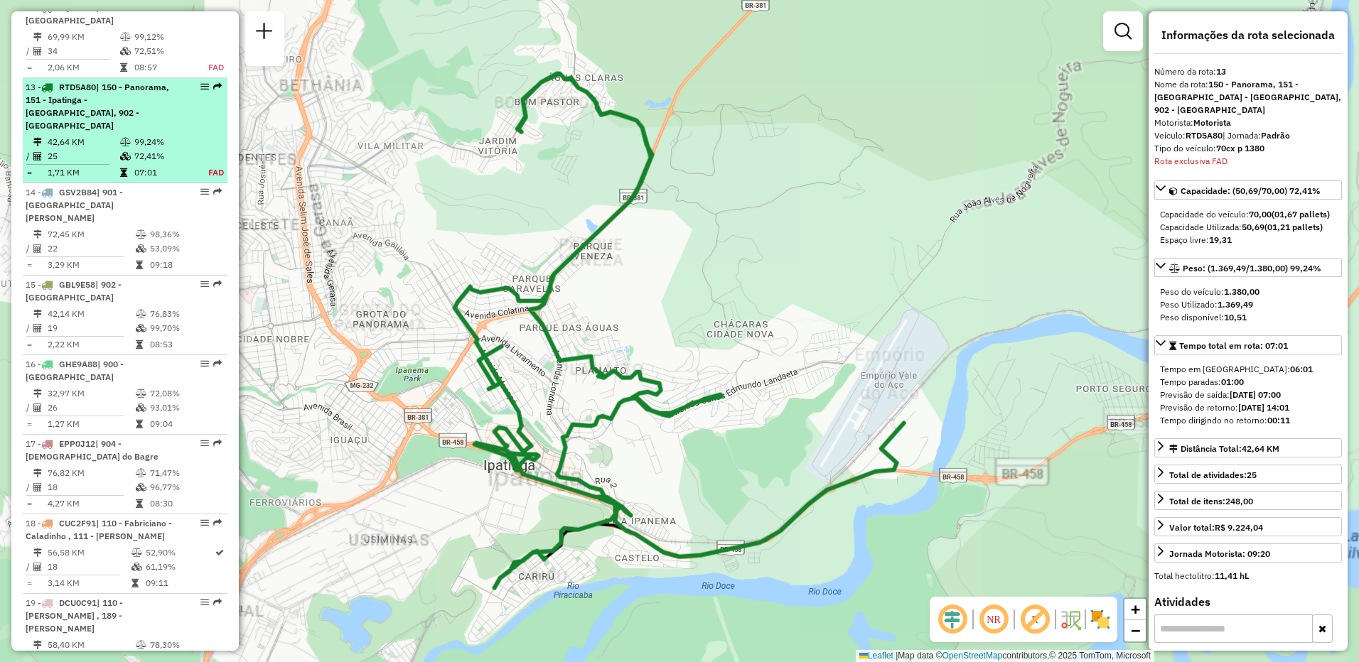
scroll to position [1564, 0]
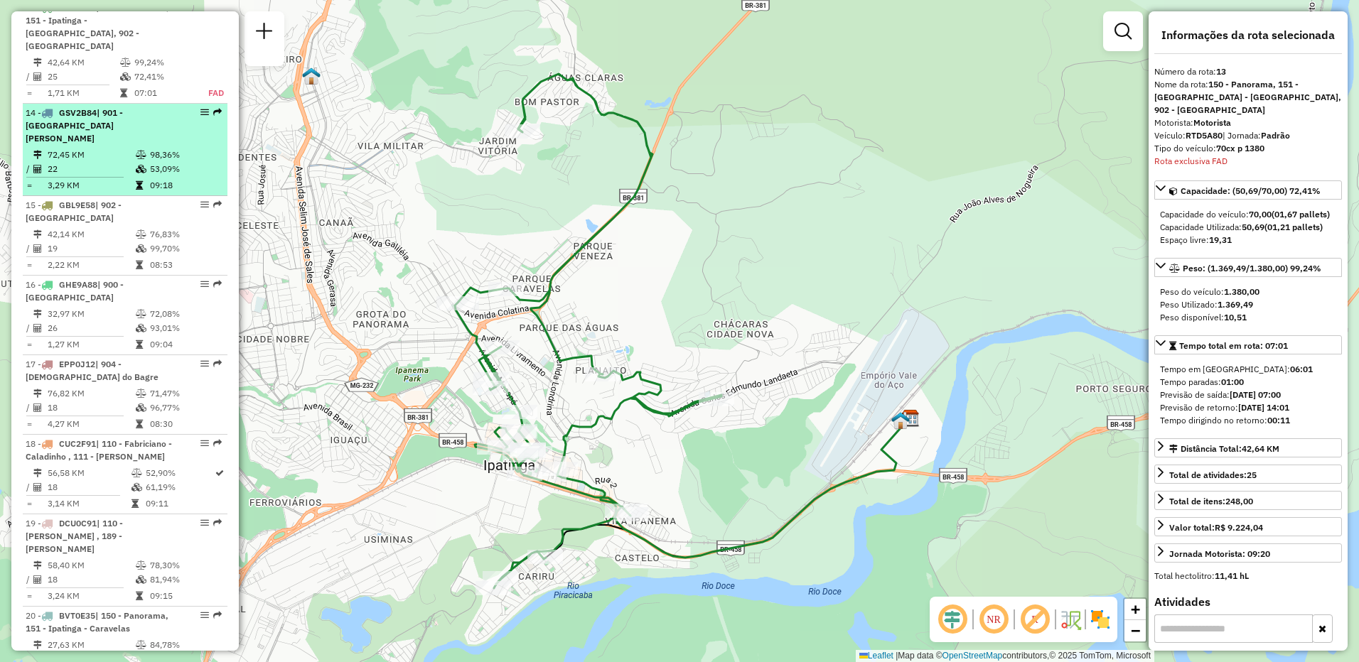
click at [92, 162] on td "22" at bounding box center [91, 169] width 88 height 14
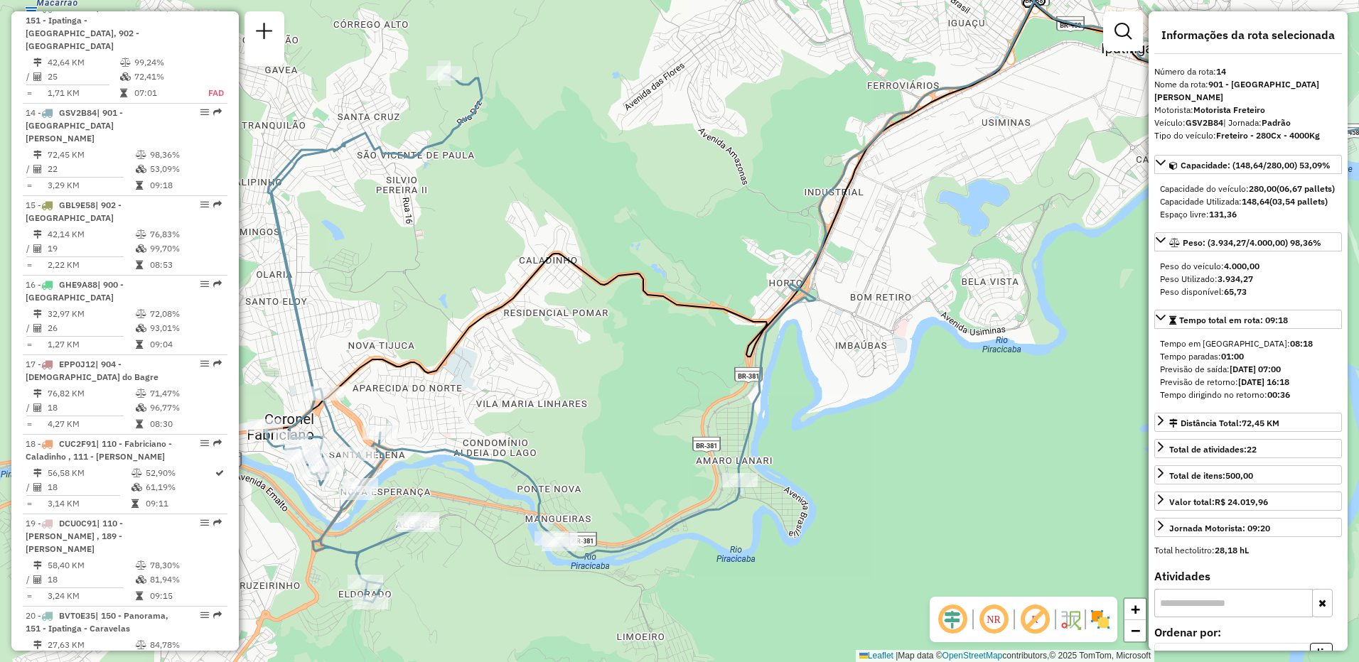
drag, startPoint x: 502, startPoint y: 446, endPoint x: 719, endPoint y: 411, distance: 219.7
click at [719, 411] on div "Janela de atendimento Grade de atendimento Capacidade Transportadoras Veículos …" at bounding box center [679, 331] width 1359 height 662
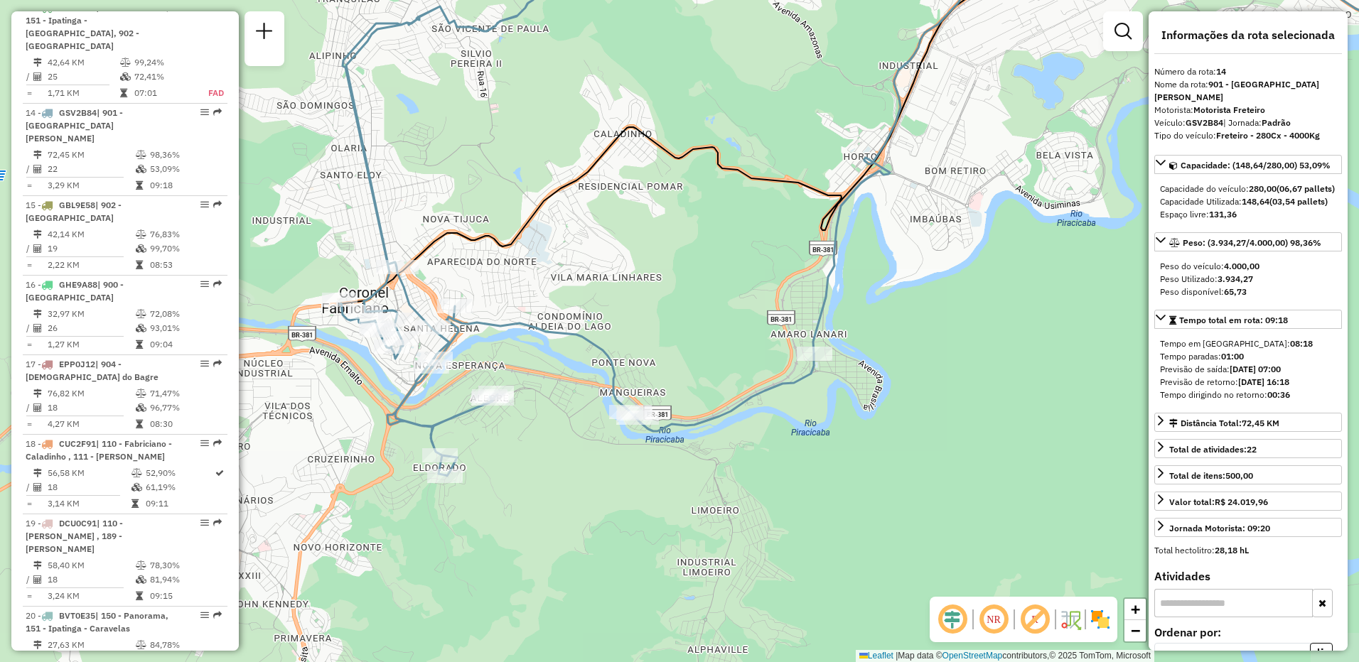
drag, startPoint x: 616, startPoint y: 470, endPoint x: 690, endPoint y: 343, distance: 146.9
click at [690, 343] on div "Janela de atendimento Grade de atendimento Capacidade Transportadoras Veículos …" at bounding box center [679, 331] width 1359 height 662
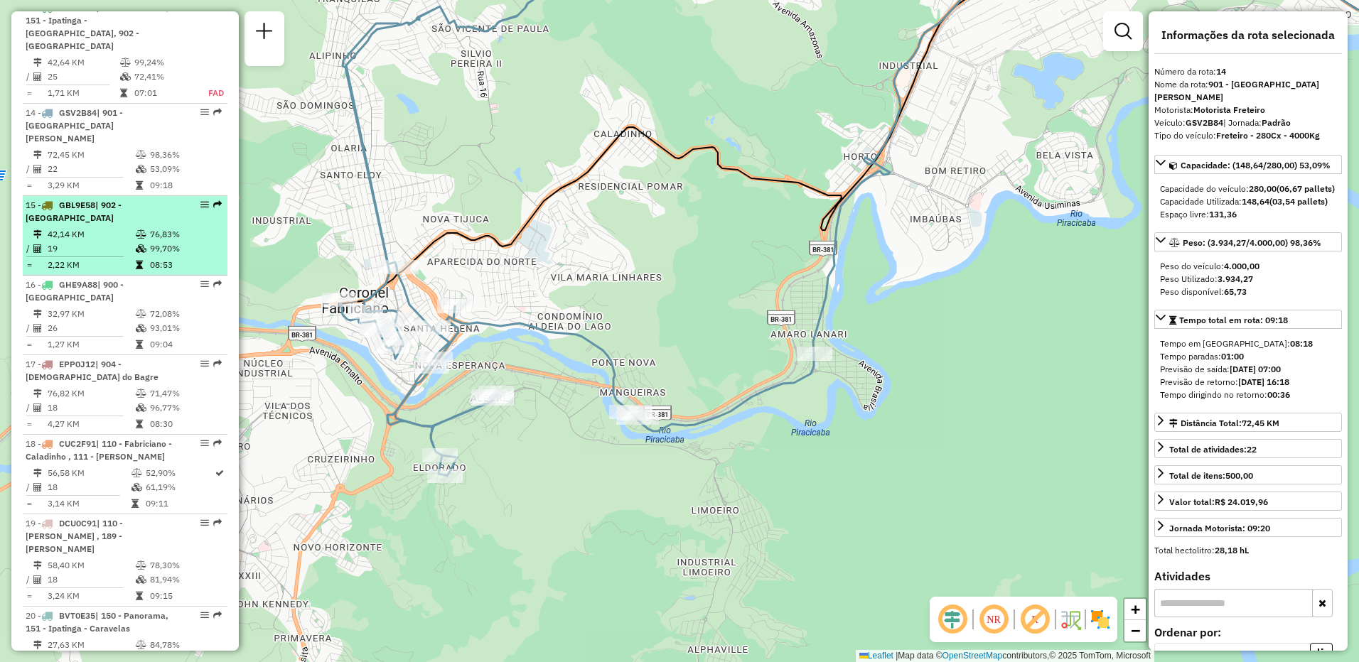
click at [80, 242] on td "19" at bounding box center [91, 249] width 88 height 14
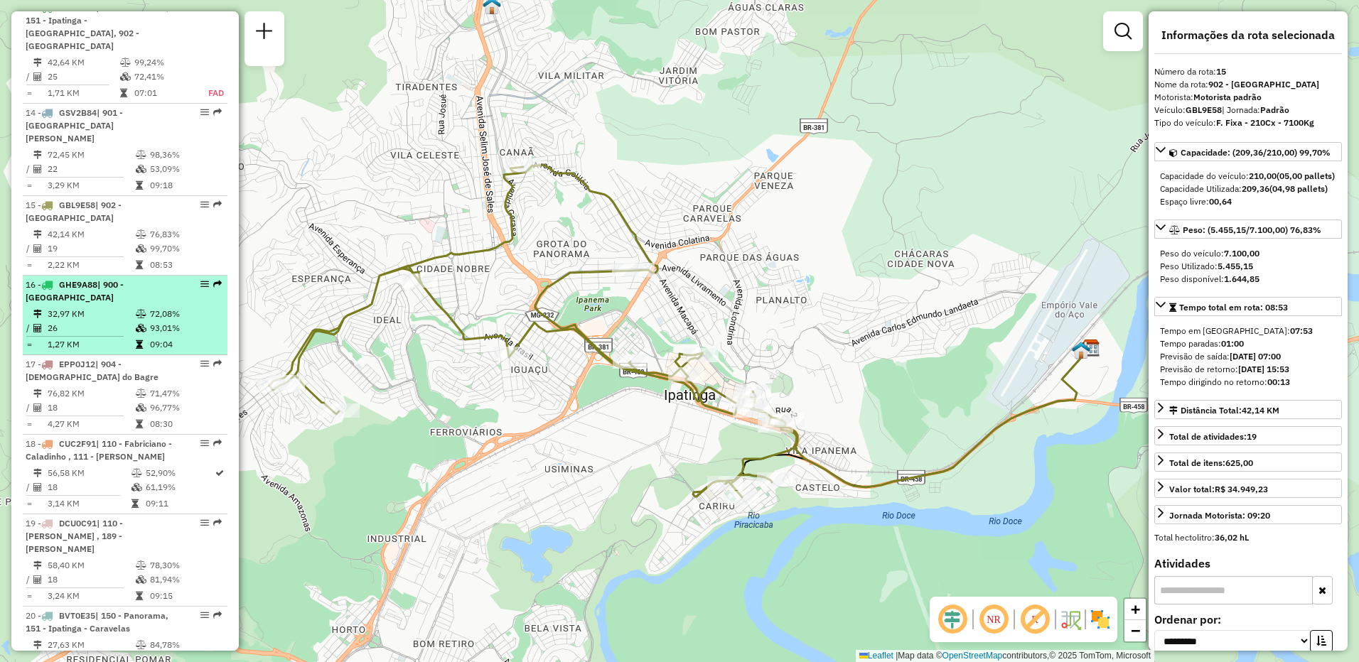
click at [124, 321] on td "26" at bounding box center [91, 328] width 88 height 14
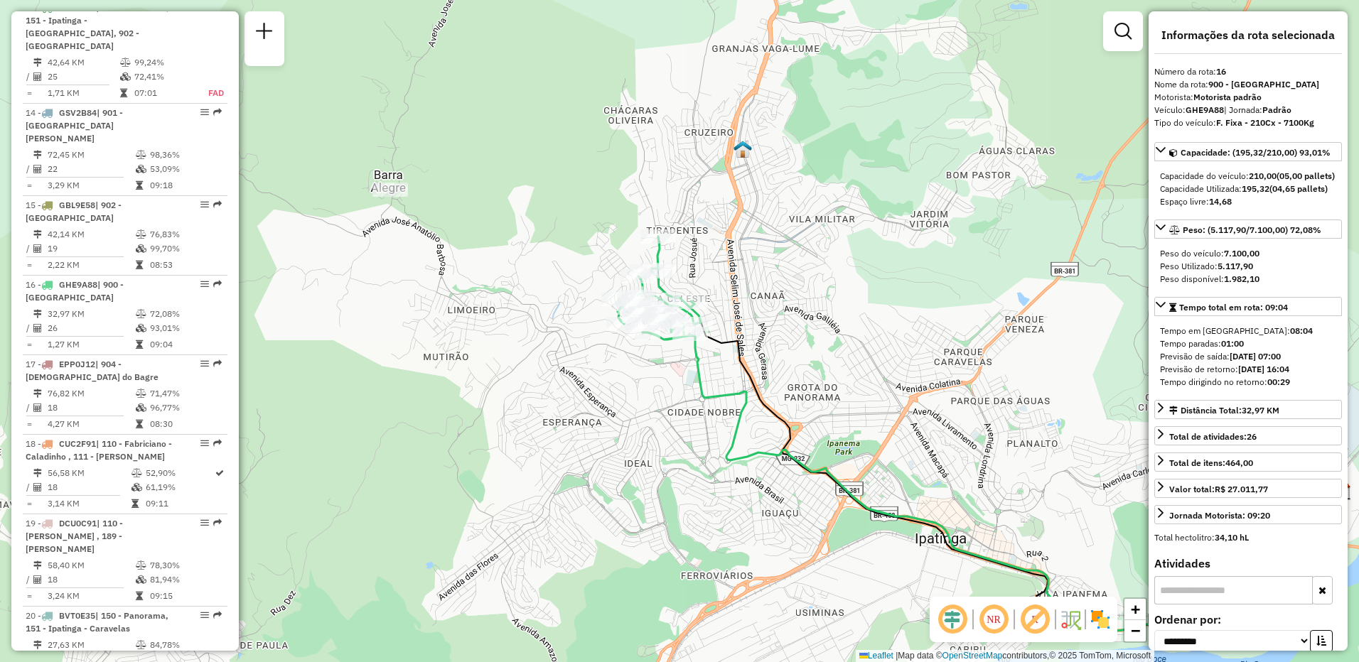
drag, startPoint x: 416, startPoint y: 289, endPoint x: 716, endPoint y: 392, distance: 316.9
click at [716, 392] on icon at bounding box center [1015, 482] width 652 height 297
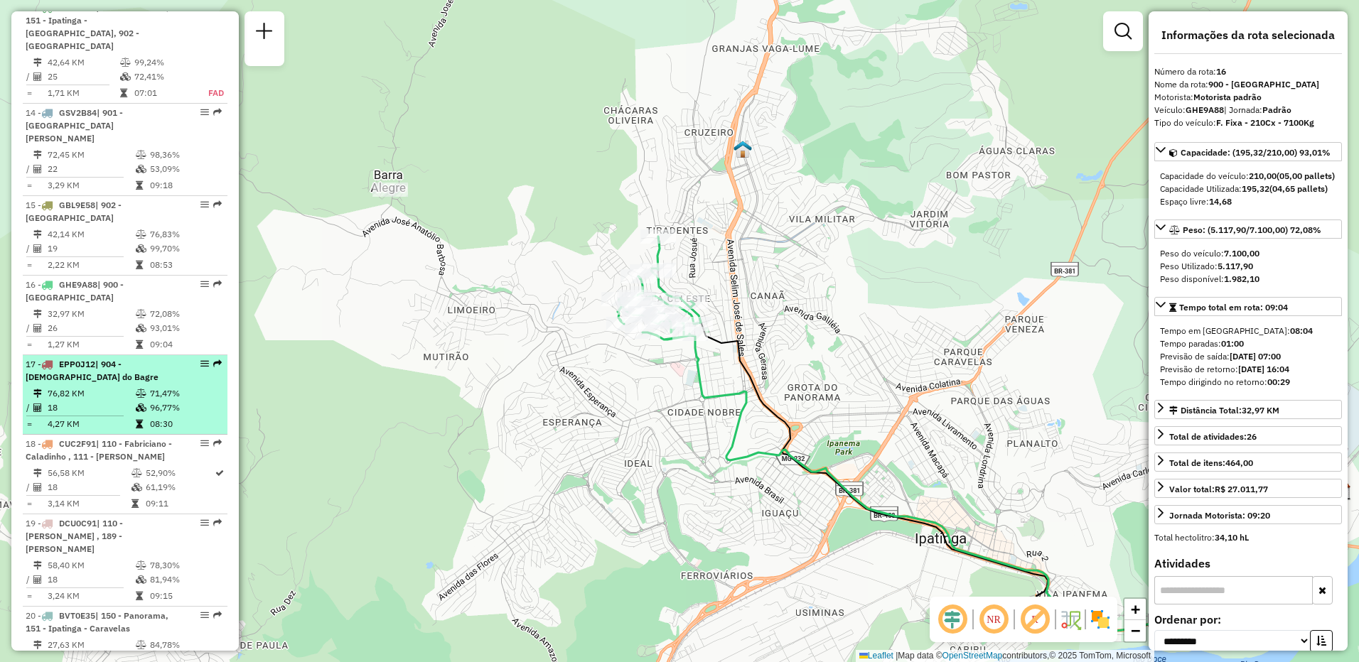
click at [109, 387] on td "76,82 KM" at bounding box center [91, 394] width 88 height 14
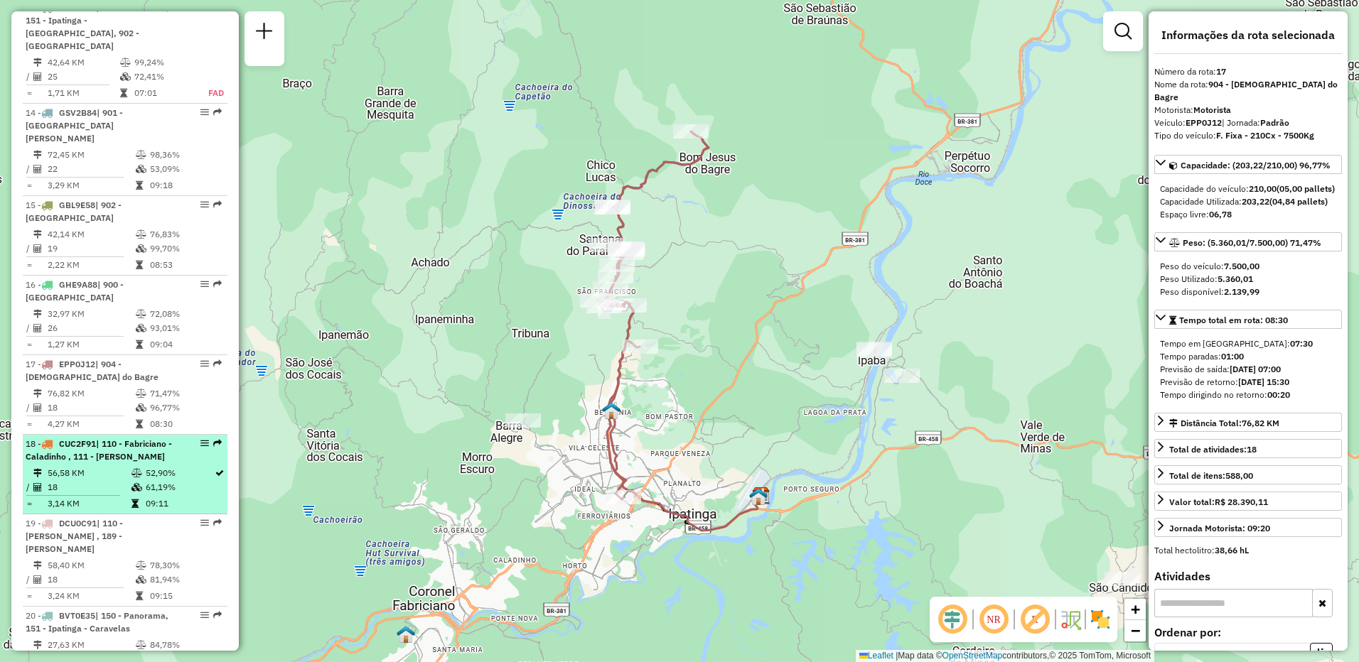
click at [87, 451] on div "18 - CUC2F91 | 110 - Fabriciano - Caladinho , 111 - [PERSON_NAME]" at bounding box center [101, 451] width 151 height 26
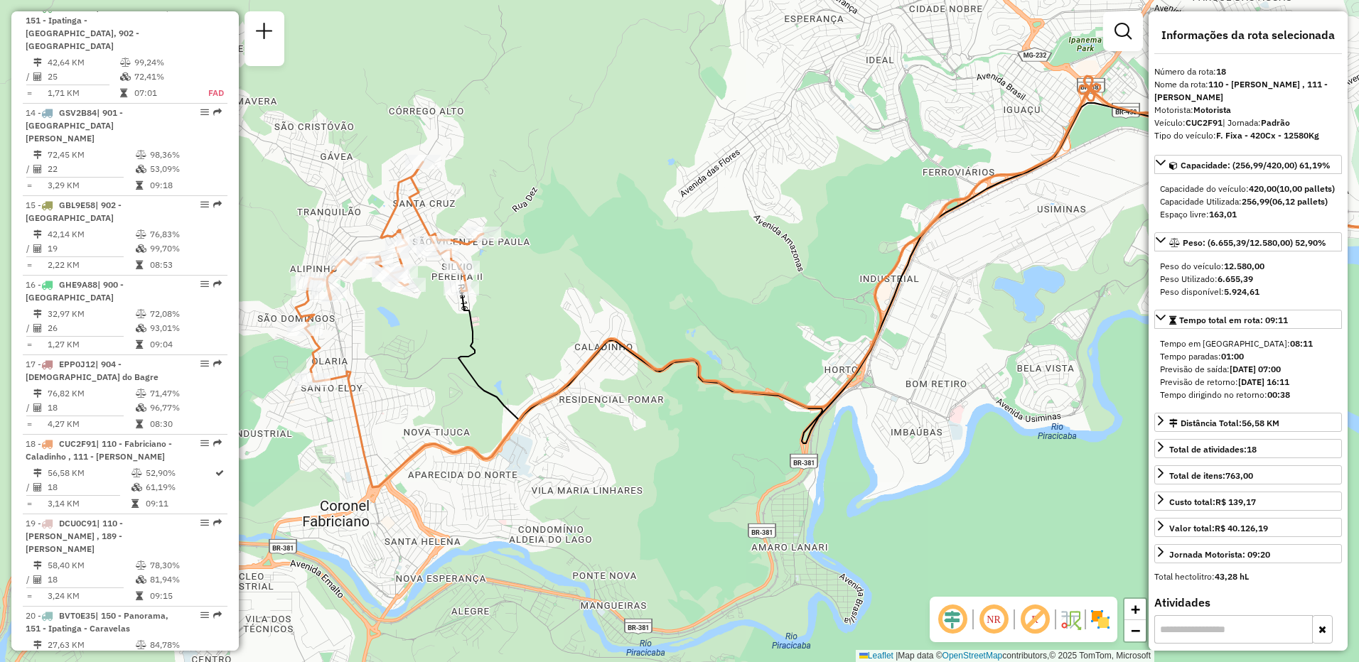
drag, startPoint x: 401, startPoint y: 444, endPoint x: 655, endPoint y: 397, distance: 258.2
click at [655, 397] on div "Janela de atendimento Grade de atendimento Capacidade Transportadoras Veículos …" at bounding box center [679, 331] width 1359 height 662
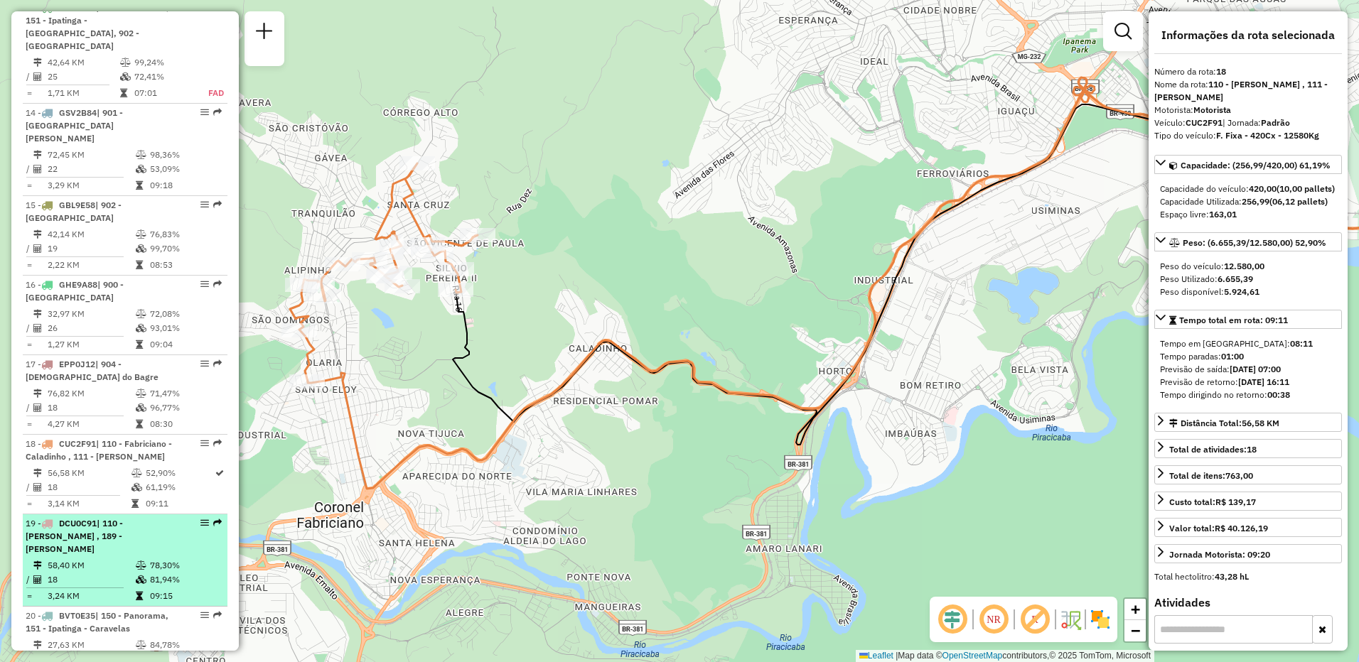
click at [154, 534] on div "19 - DCU0C91 | 110 - Fabriciano - Caladinho , 189 - [PERSON_NAME]" at bounding box center [101, 536] width 151 height 38
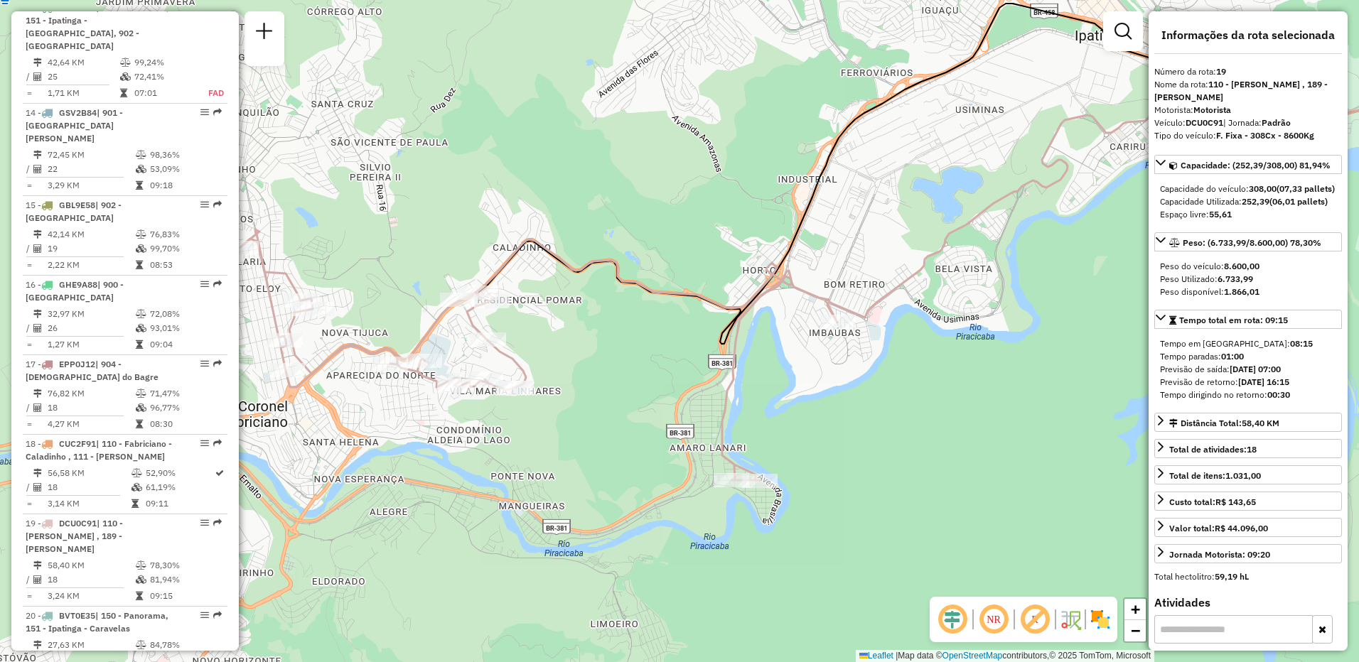
drag, startPoint x: 724, startPoint y: 411, endPoint x: 916, endPoint y: 314, distance: 214.3
click at [916, 314] on div "Janela de atendimento Grade de atendimento Capacidade Transportadoras Veículos …" at bounding box center [679, 331] width 1359 height 662
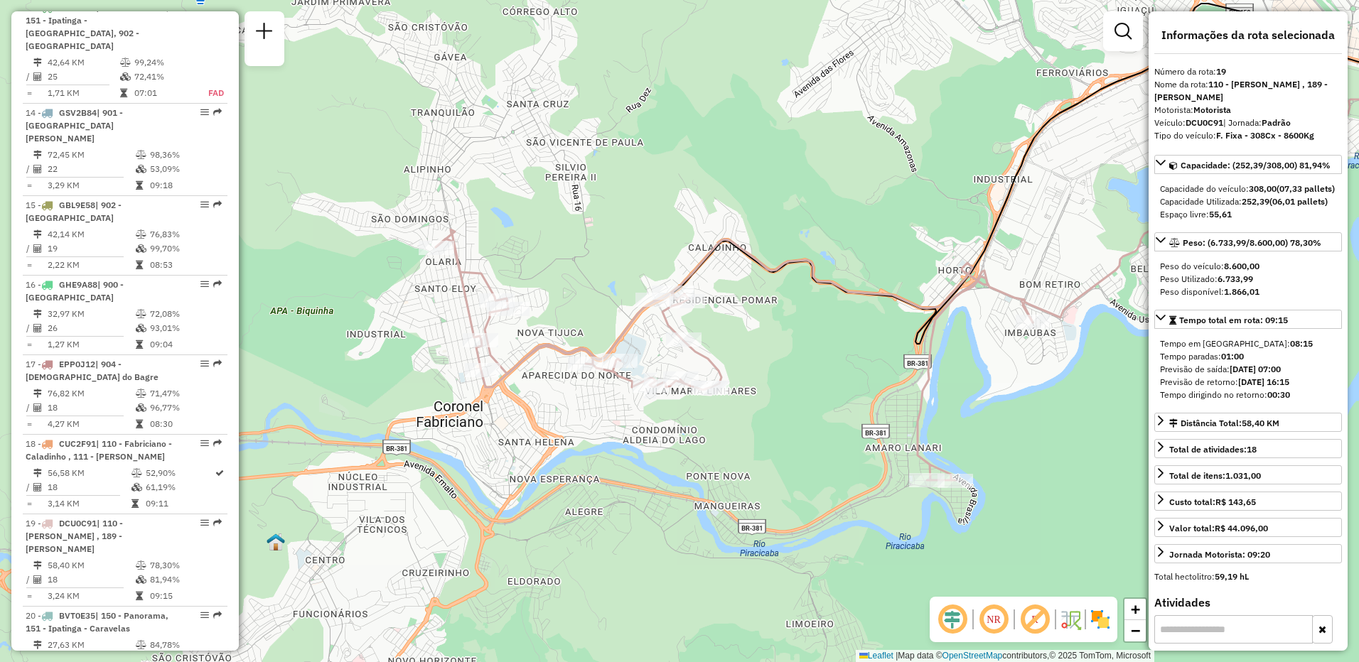
drag, startPoint x: 617, startPoint y: 348, endPoint x: 812, endPoint y: 348, distance: 194.8
click at [812, 348] on div "Janela de atendimento Grade de atendimento Capacidade Transportadoras Veículos …" at bounding box center [679, 331] width 1359 height 662
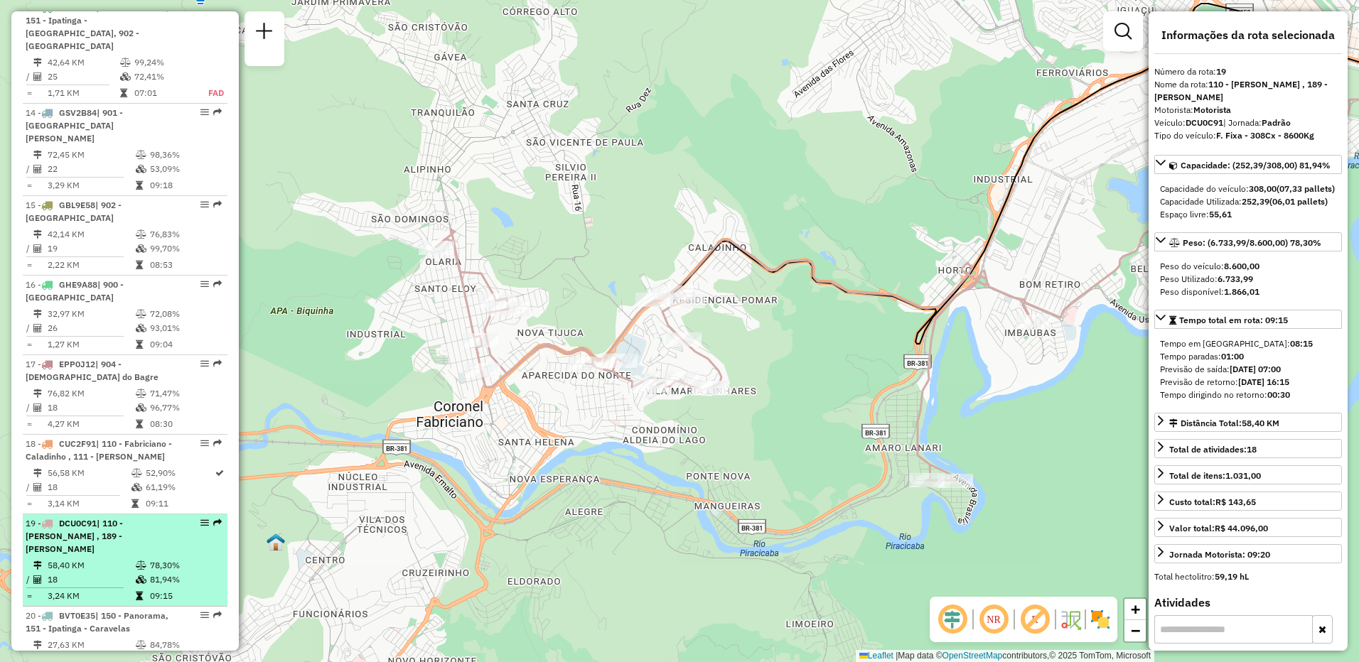
scroll to position [1706, 0]
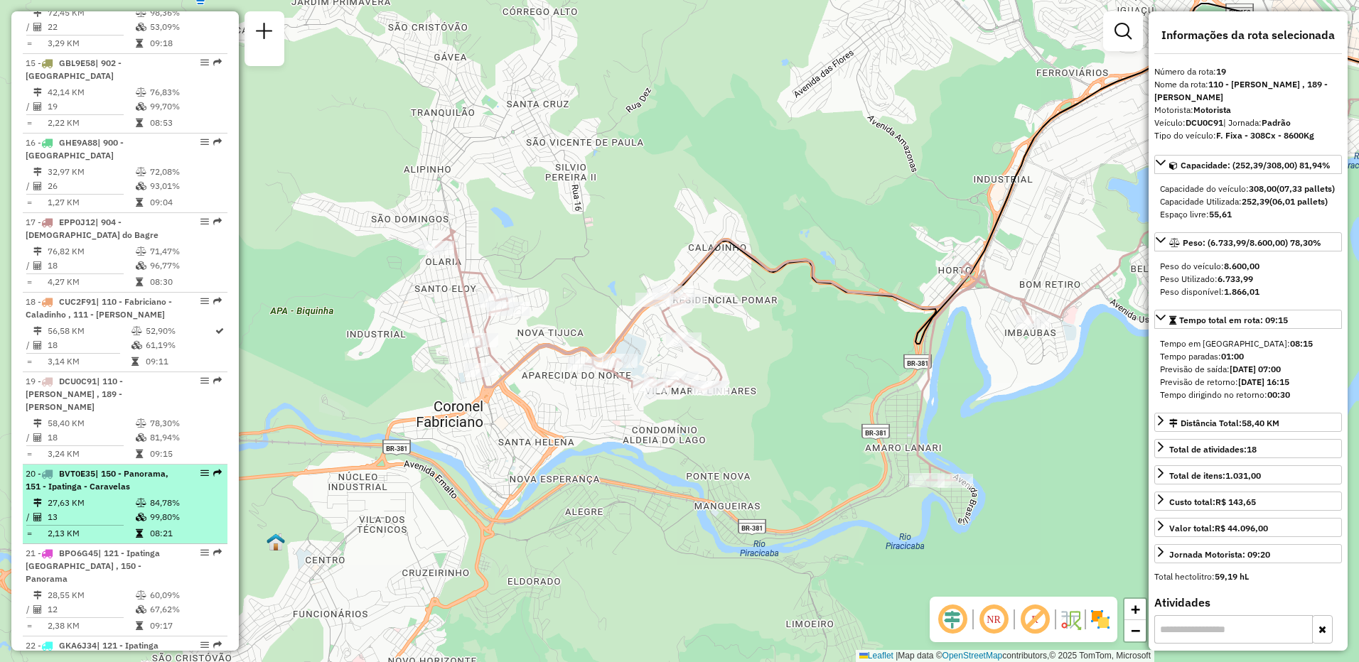
click at [119, 510] on td "13" at bounding box center [91, 517] width 88 height 14
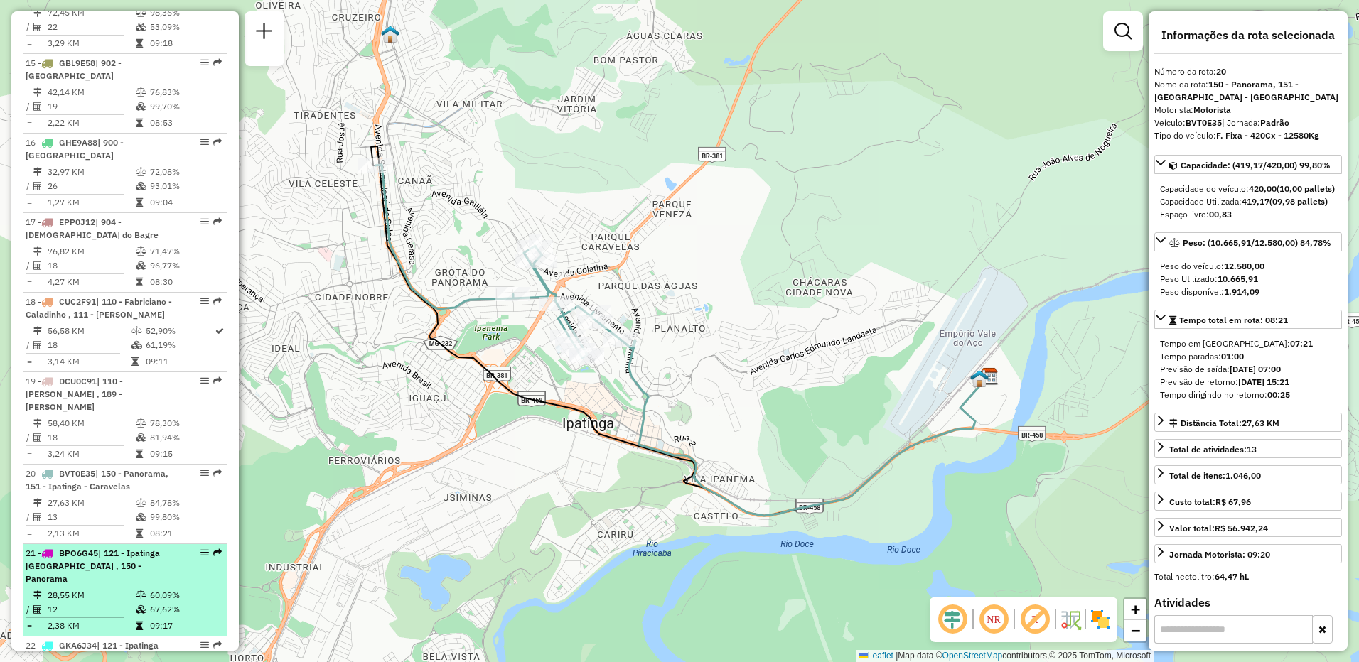
click at [110, 562] on li "21 - BPO6G45 | 121 - Ipatinga [GEOGRAPHIC_DATA] , 150 - Panorama 28,55 KM 60,09…" at bounding box center [125, 590] width 205 height 92
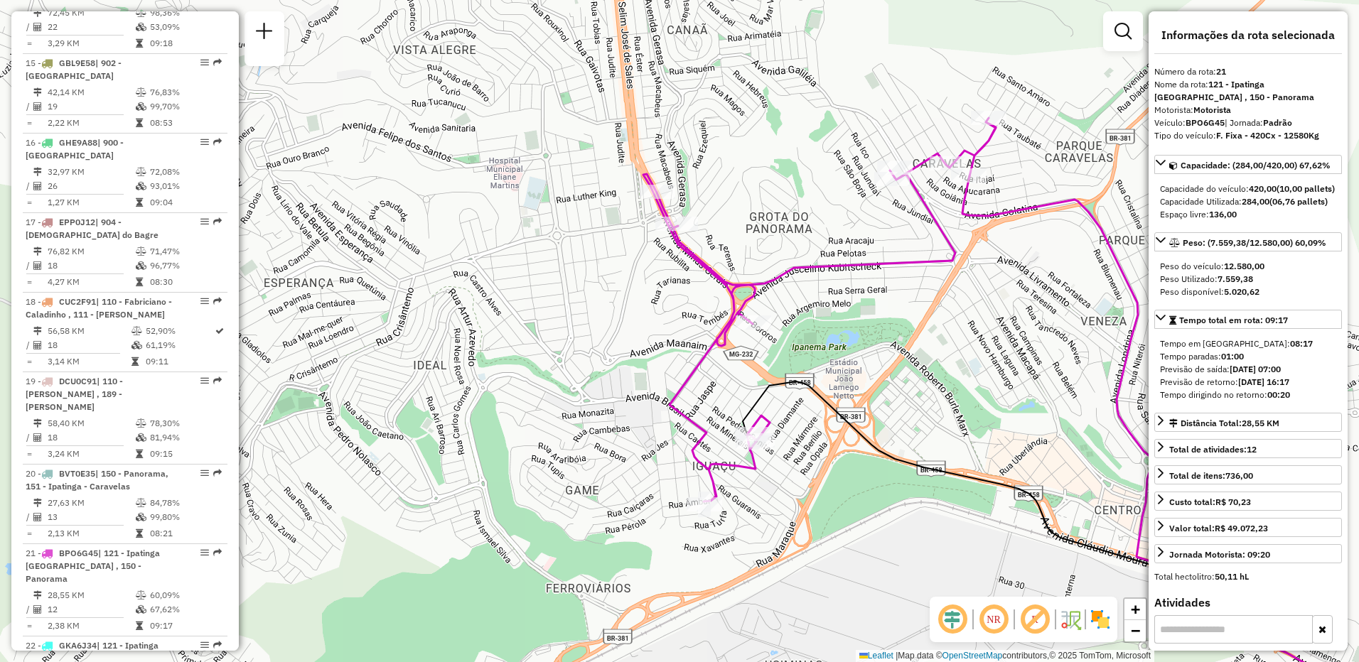
drag, startPoint x: 349, startPoint y: 272, endPoint x: 908, endPoint y: 349, distance: 564.7
click at [908, 349] on div "Janela de atendimento Grade de atendimento Capacidade Transportadoras Veículos …" at bounding box center [679, 331] width 1359 height 662
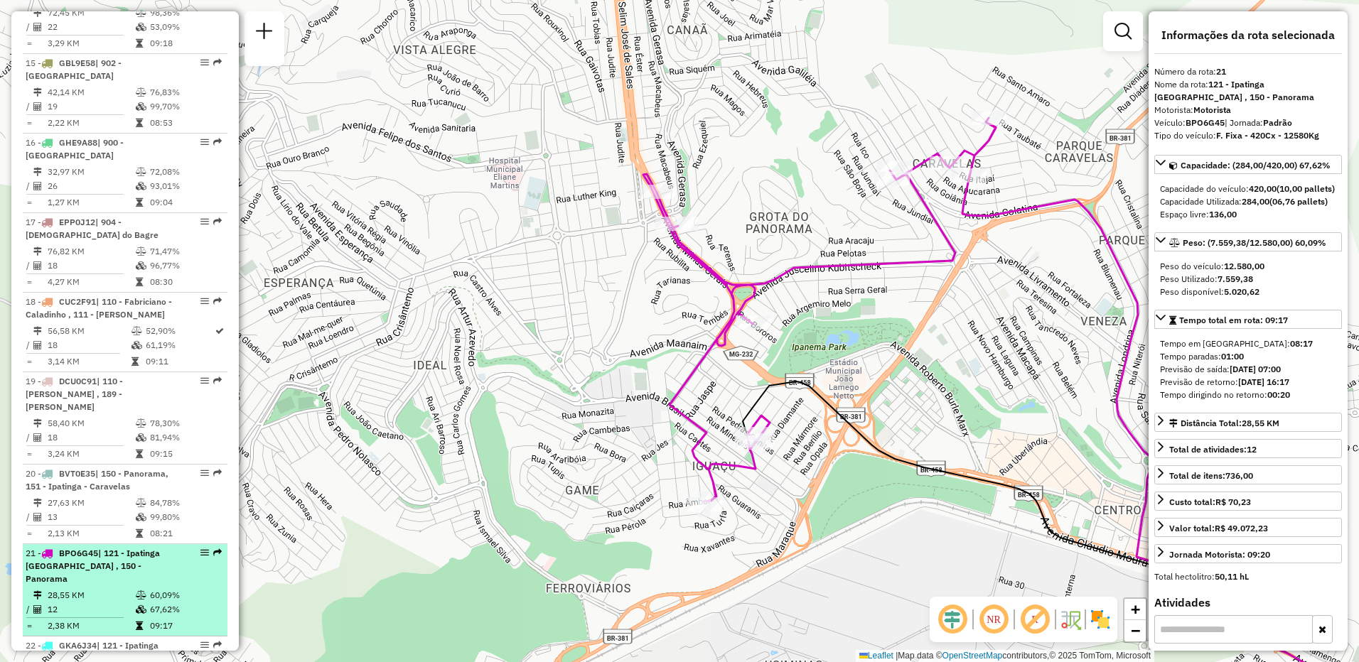
scroll to position [1848, 0]
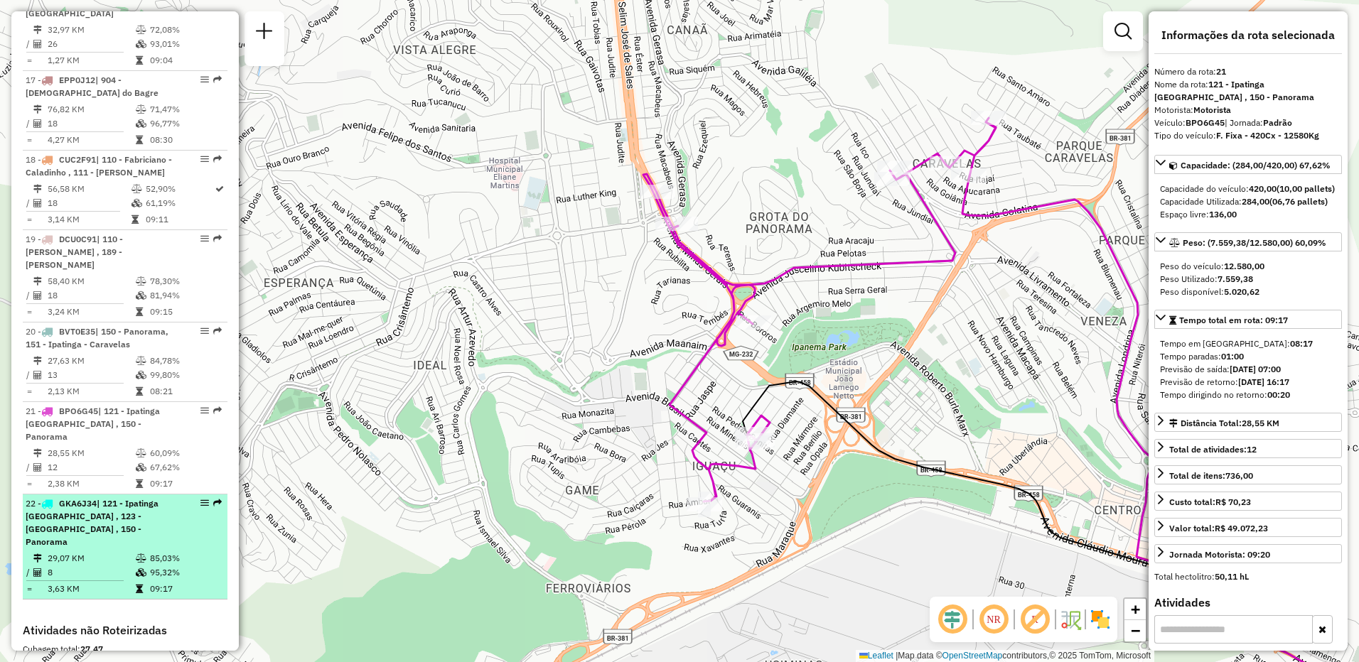
click at [105, 498] on span "| 121 - Ipatinga [GEOGRAPHIC_DATA] , 123 - [GEOGRAPHIC_DATA] , 150 - Panorama" at bounding box center [92, 522] width 133 height 49
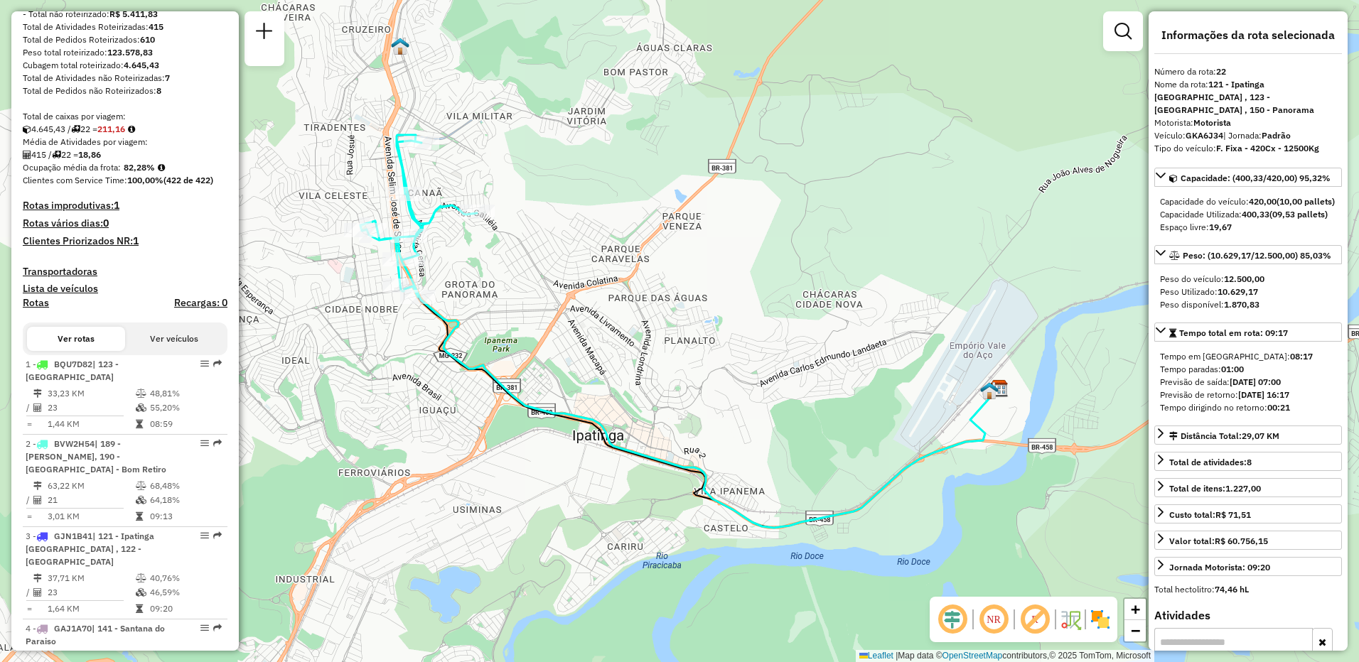
scroll to position [0, 0]
